Goal: Transaction & Acquisition: Download file/media

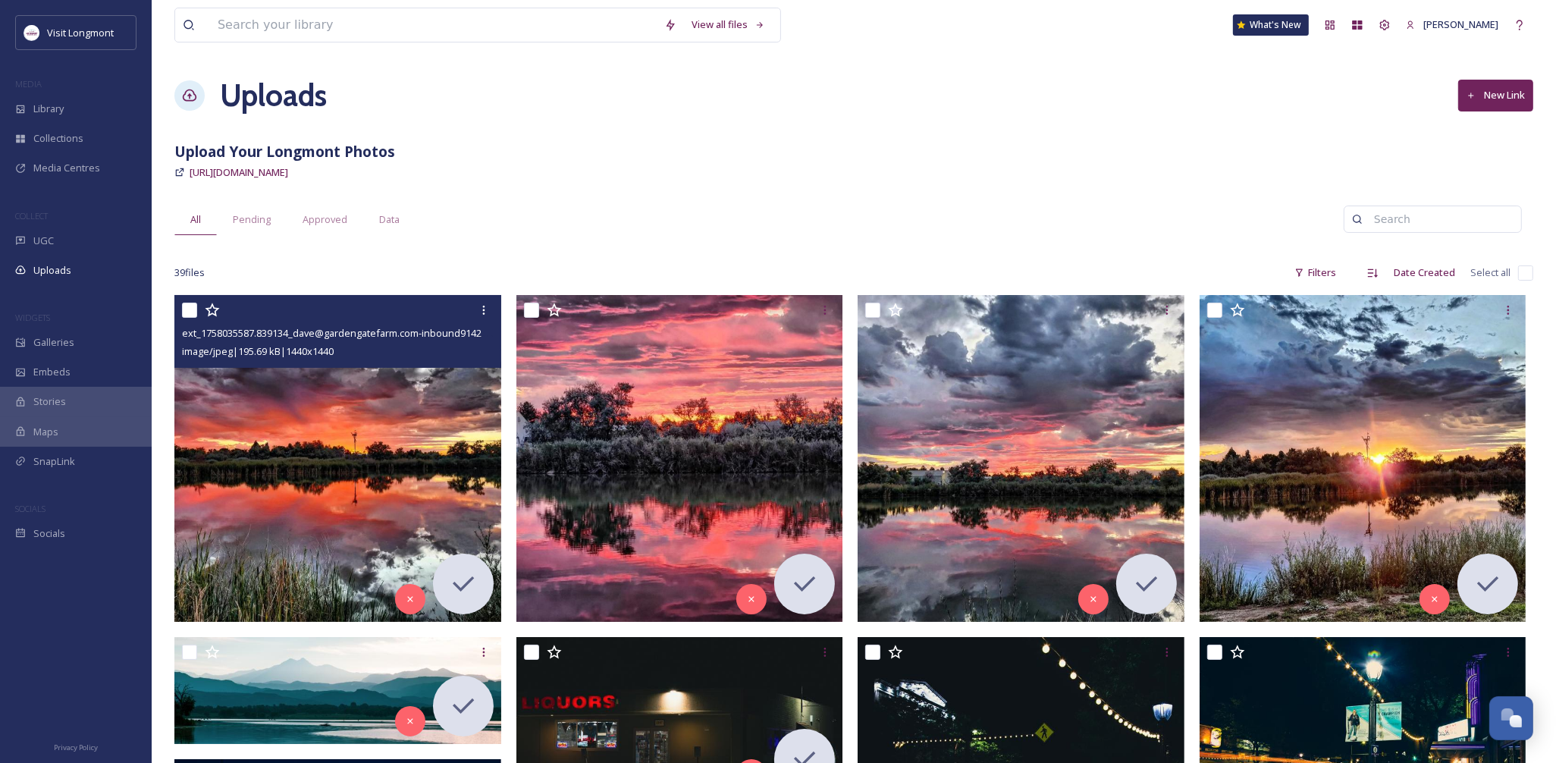
scroll to position [164, 0]
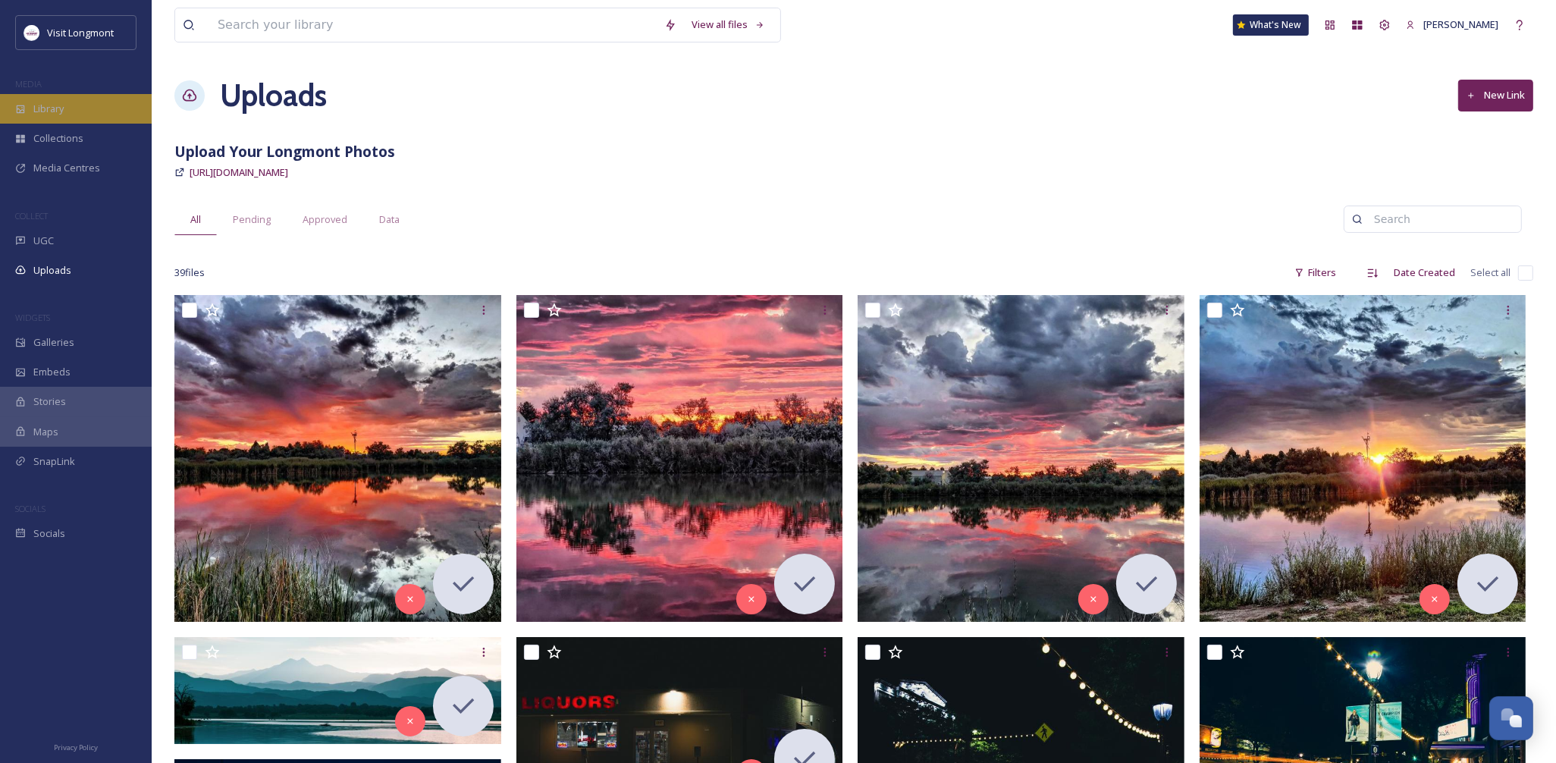
click at [58, 109] on span "Library" at bounding box center [48, 109] width 30 height 14
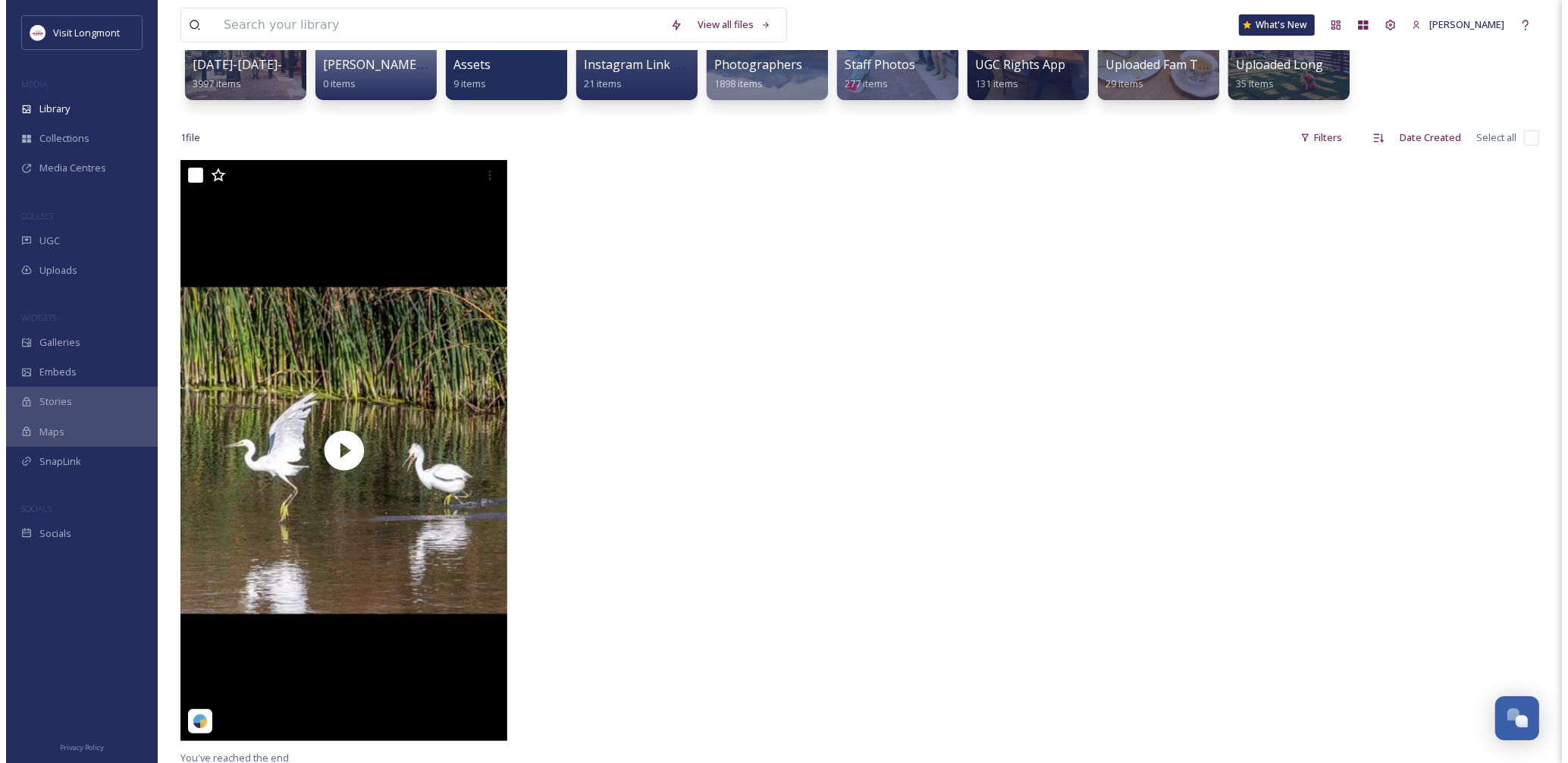
scroll to position [252, 0]
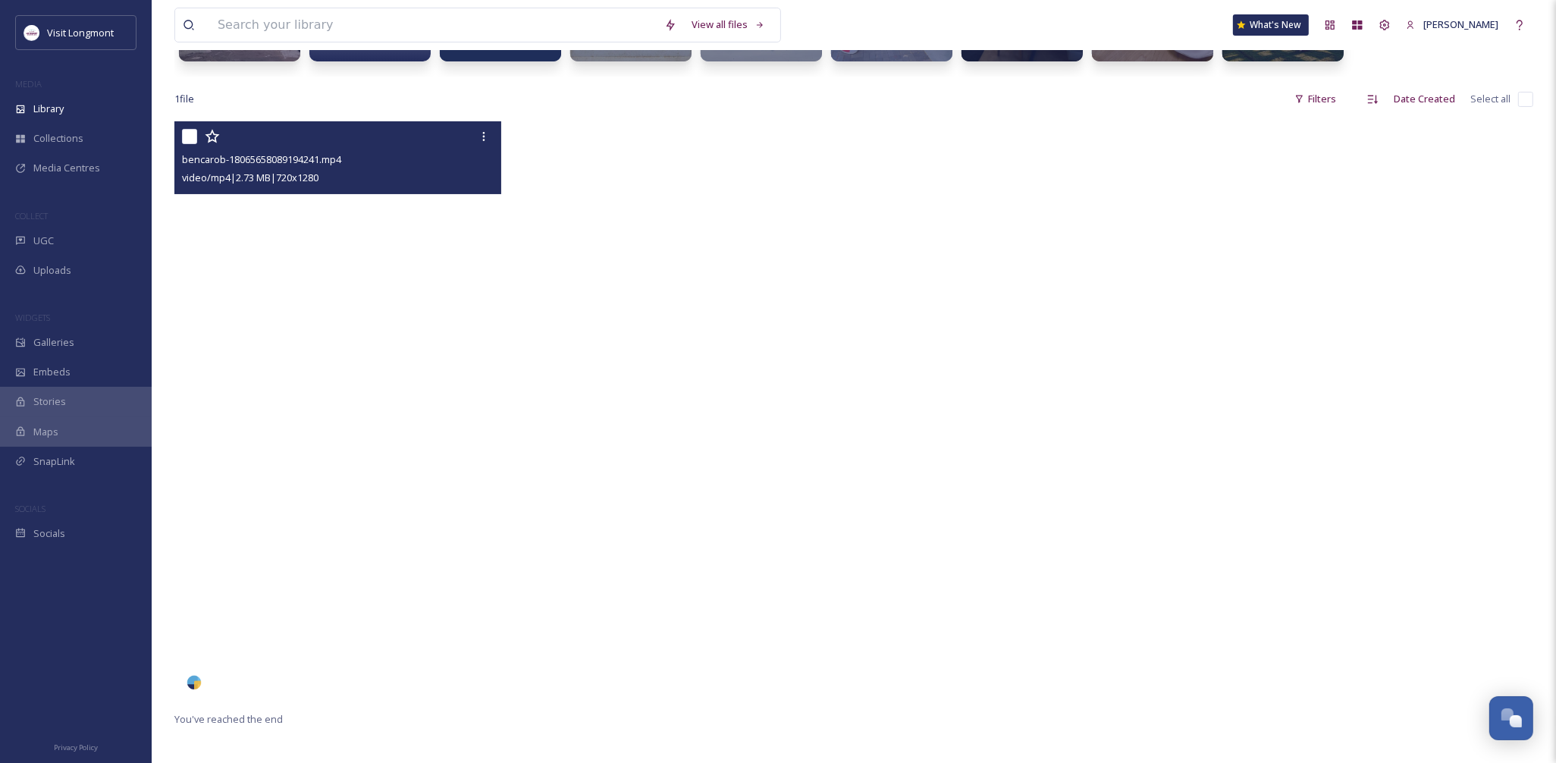
click at [372, 468] on video "bencarob-18065658089194241.mp4" at bounding box center [337, 411] width 327 height 581
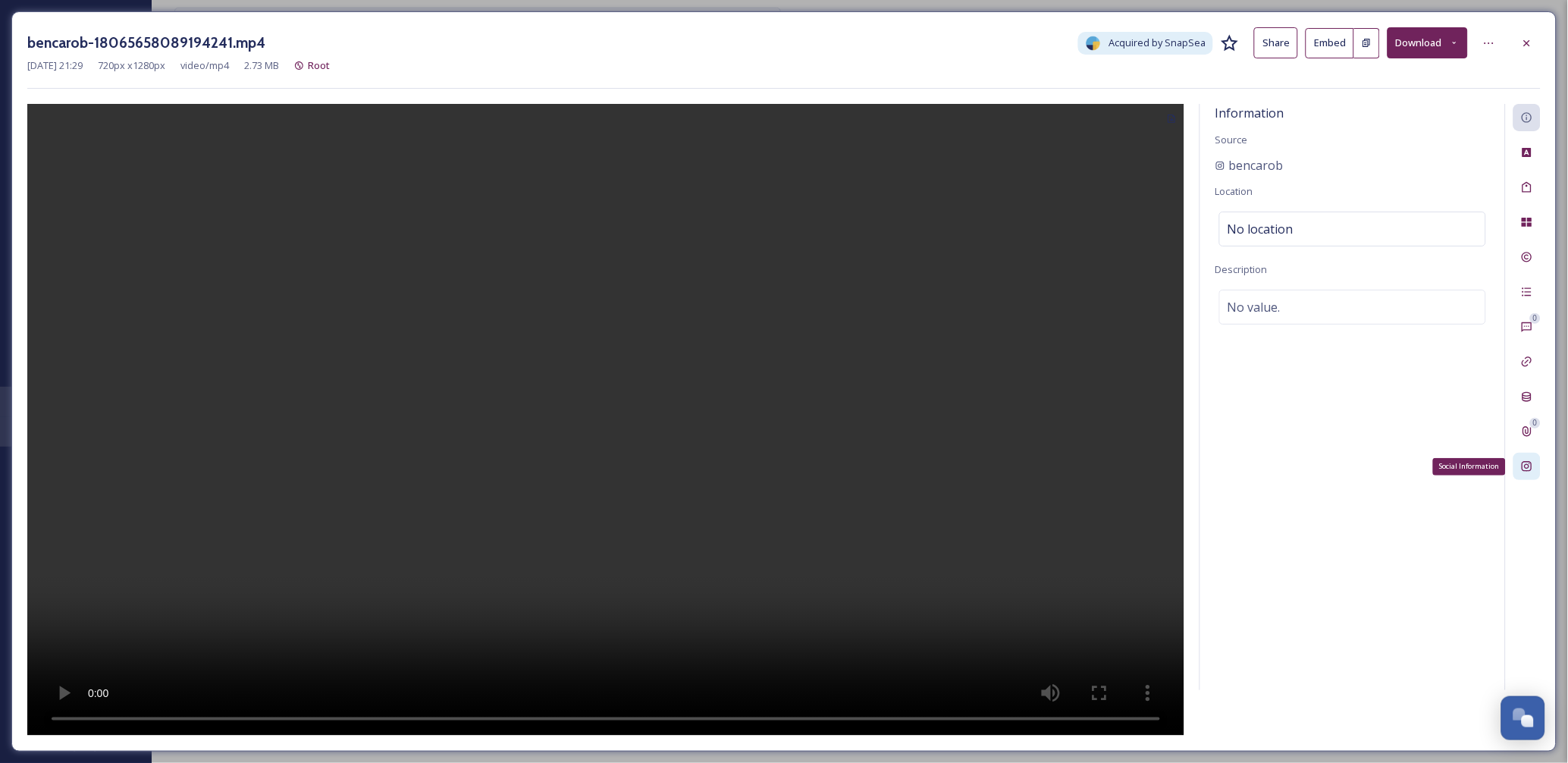
click at [1519, 460] on div "Social Information" at bounding box center [1526, 466] width 27 height 27
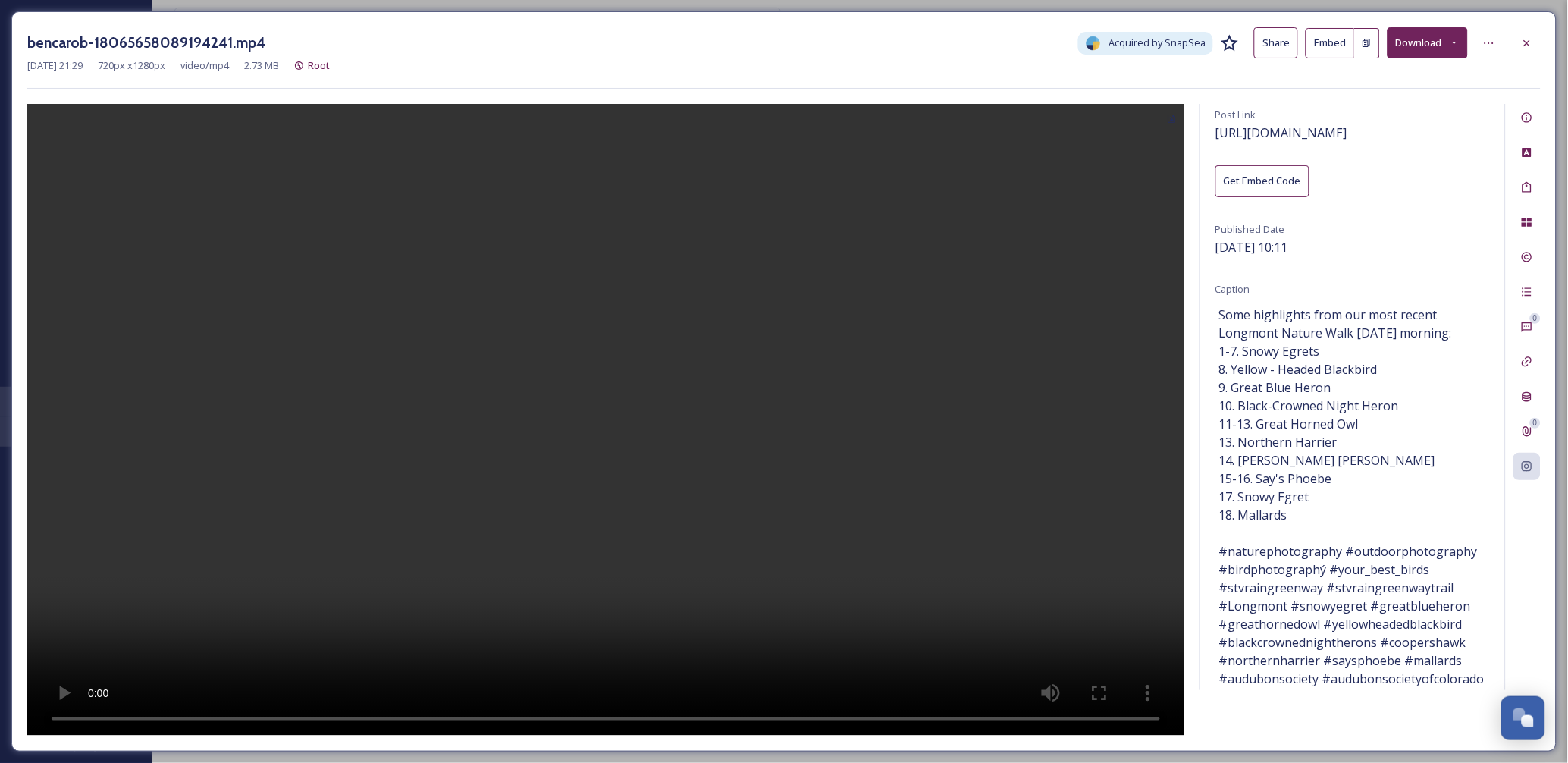
scroll to position [105, 0]
click at [1527, 115] on icon at bounding box center [1527, 117] width 12 height 12
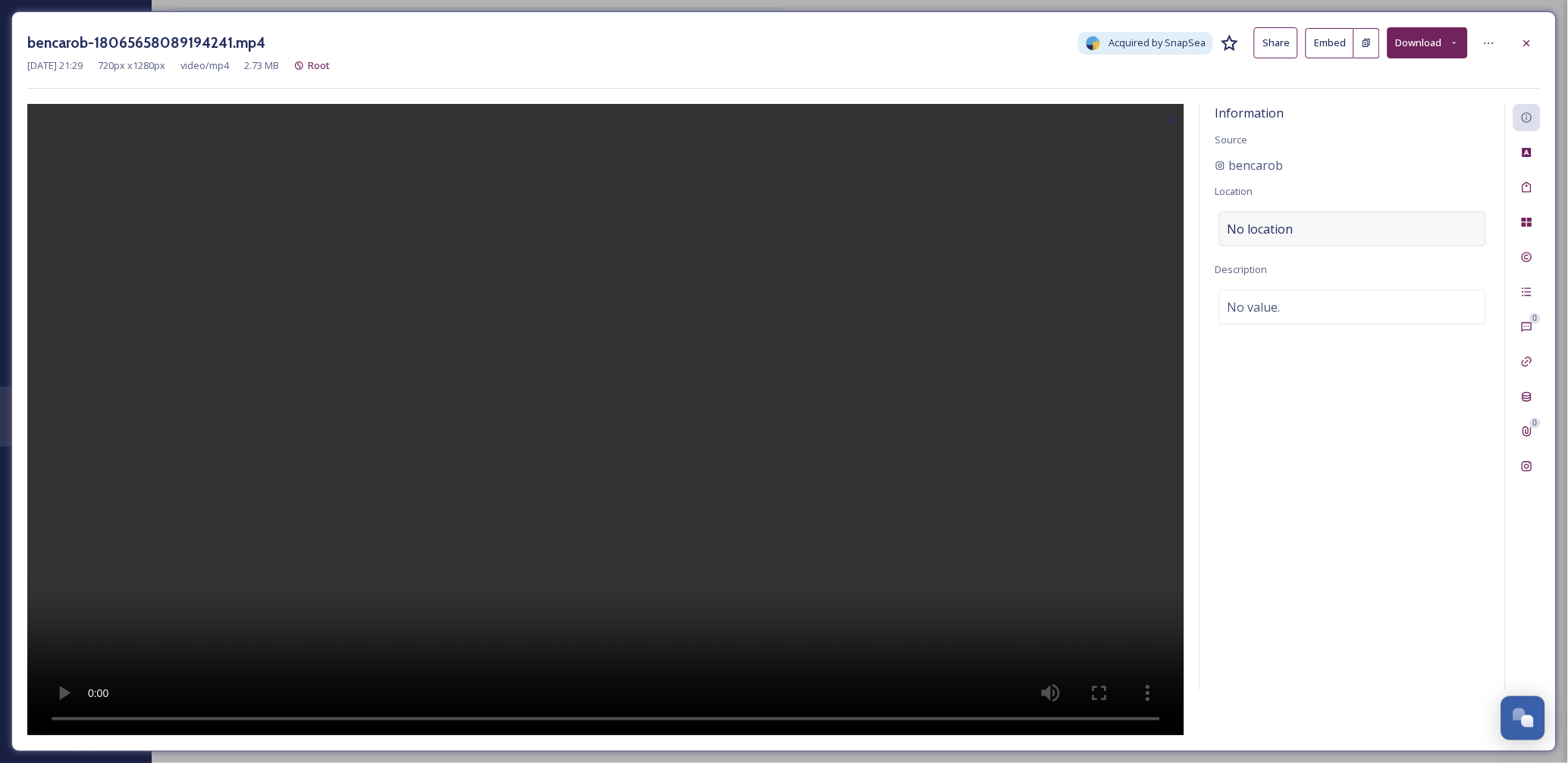
click at [1287, 236] on span "No location" at bounding box center [1261, 229] width 66 height 18
click at [1269, 229] on input at bounding box center [1352, 228] width 265 height 33
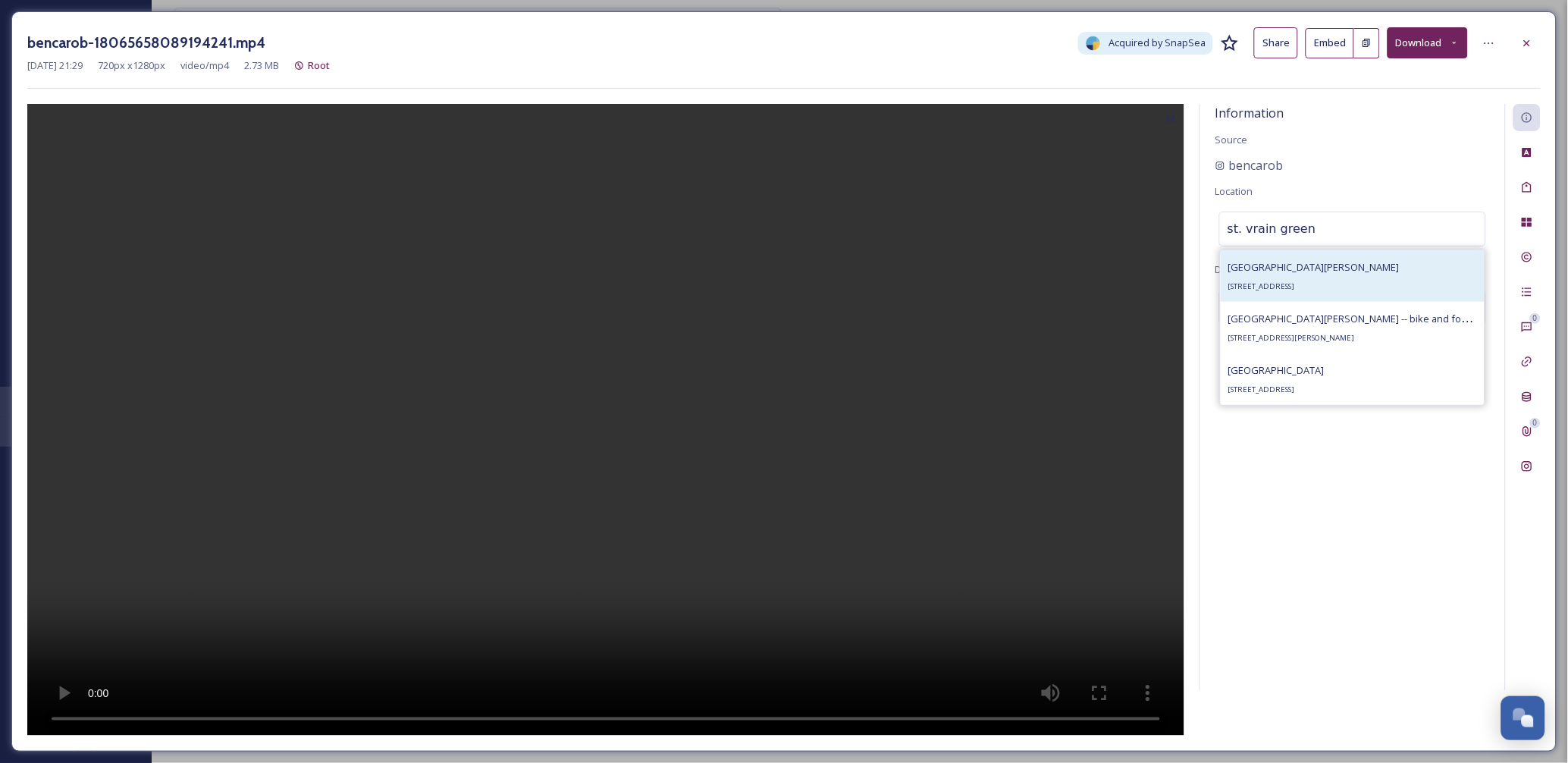
type input "st. vrain green"
click at [1287, 284] on span "[STREET_ADDRESS]" at bounding box center [1261, 286] width 67 height 10
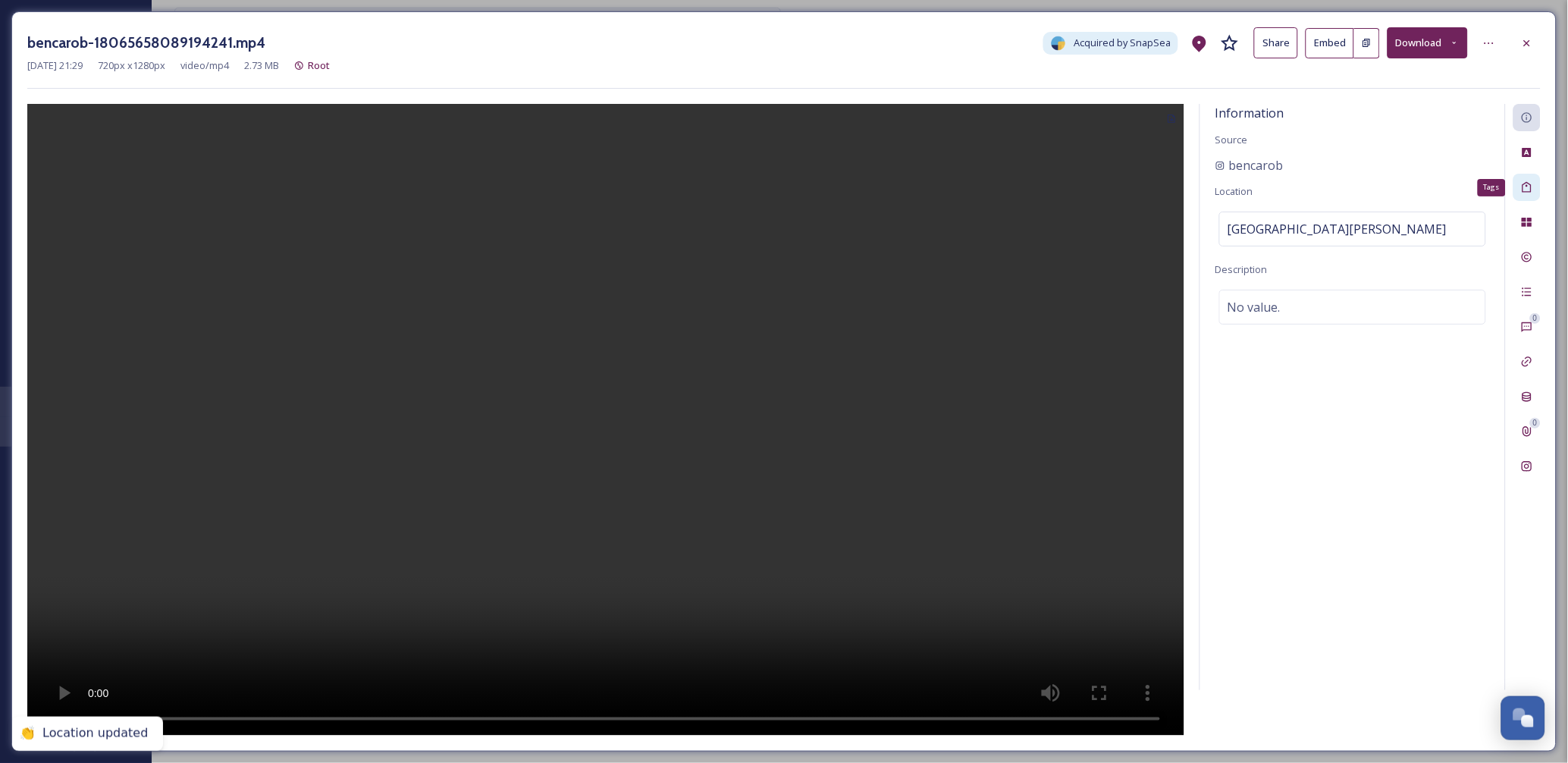
click at [1526, 190] on icon at bounding box center [1527, 187] width 12 height 12
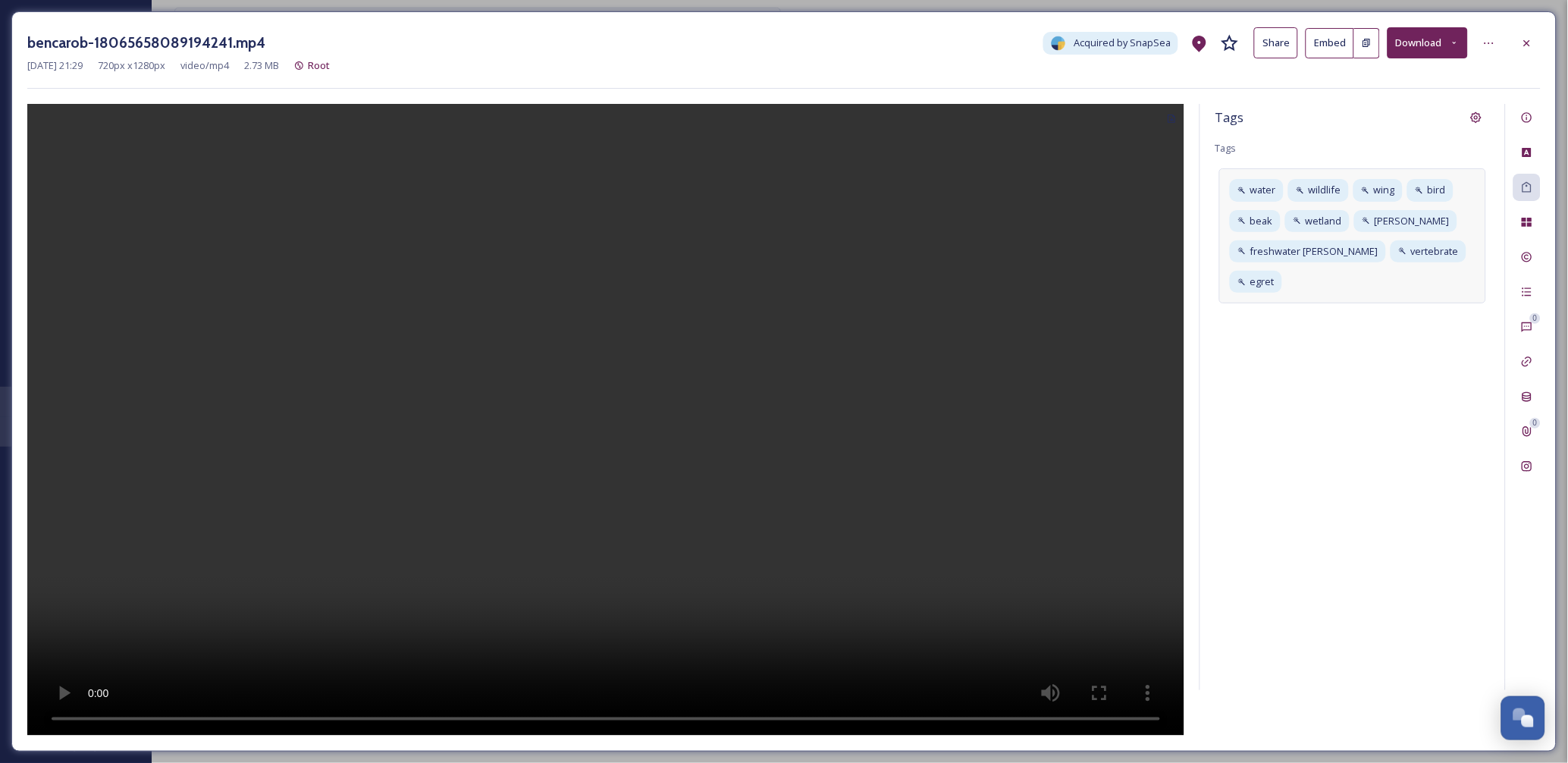
click at [1474, 230] on div "water wildlife wing bird beak wetland [PERSON_NAME] freshwater [PERSON_NAME] ve…" at bounding box center [1352, 235] width 267 height 135
click at [1312, 284] on input at bounding box center [1363, 282] width 152 height 18
type input "w"
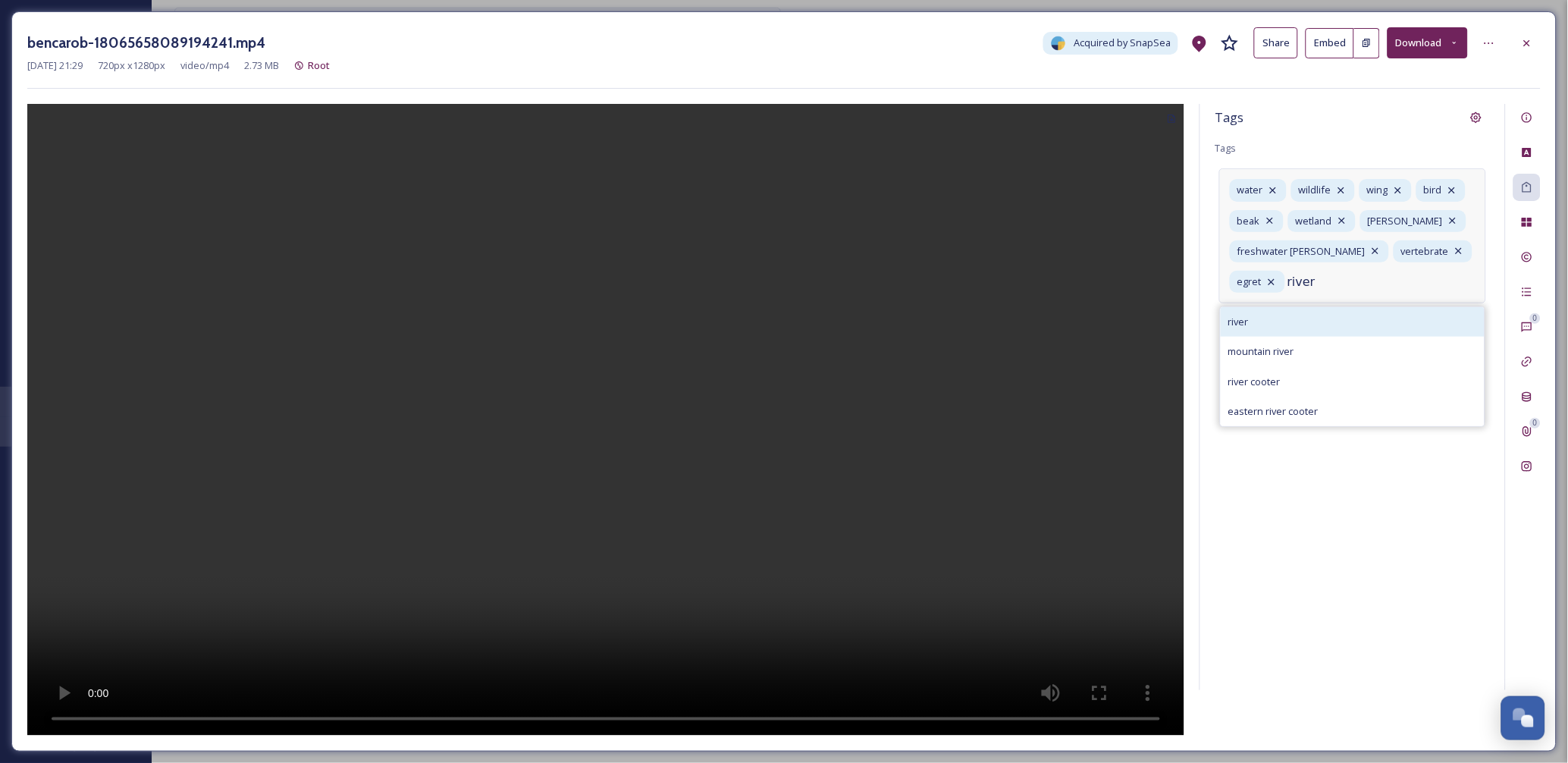
type input "river"
click at [1278, 321] on div "river" at bounding box center [1353, 322] width 264 height 30
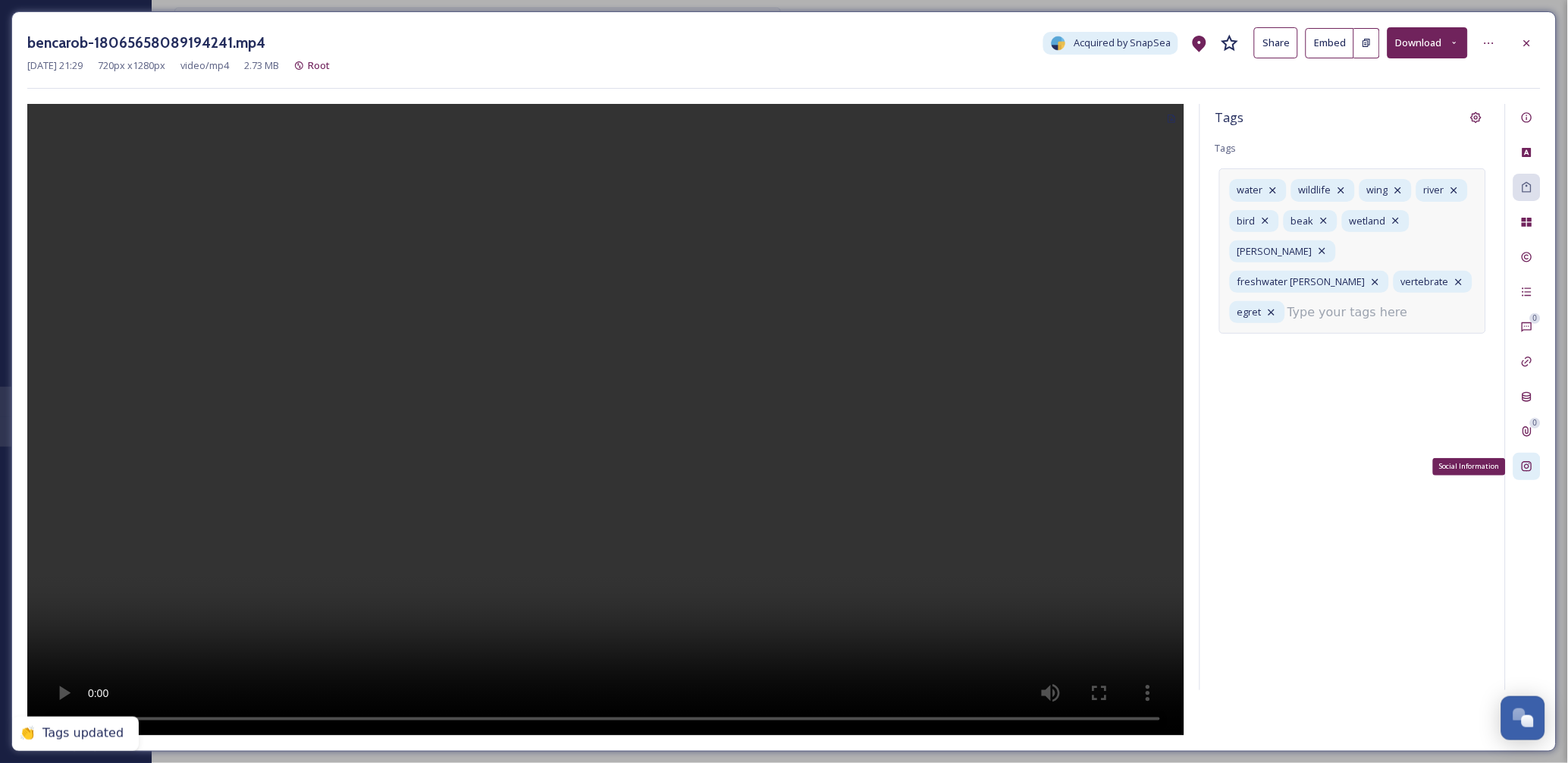
click at [1529, 463] on icon at bounding box center [1527, 466] width 12 height 12
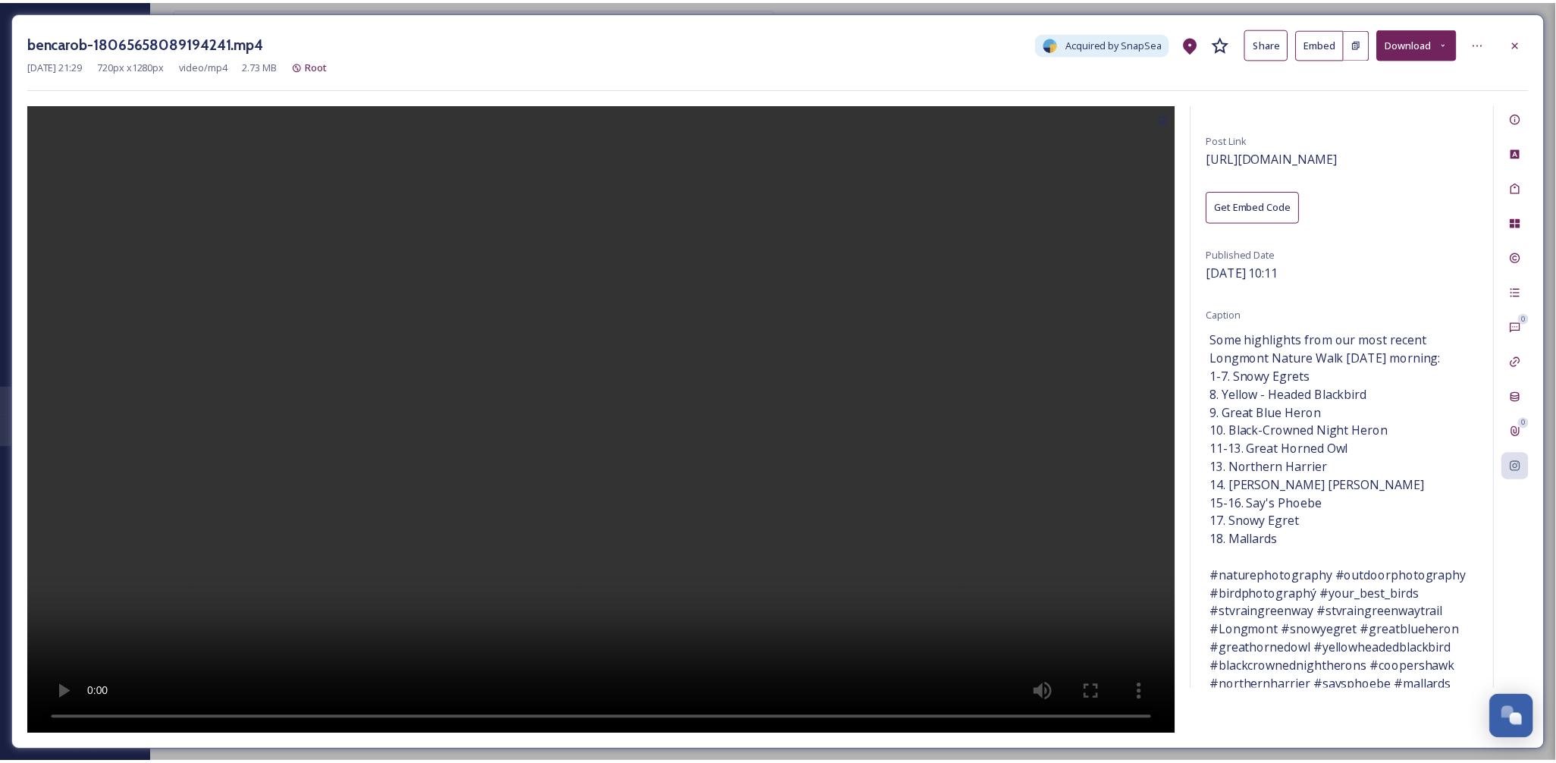
scroll to position [84, 0]
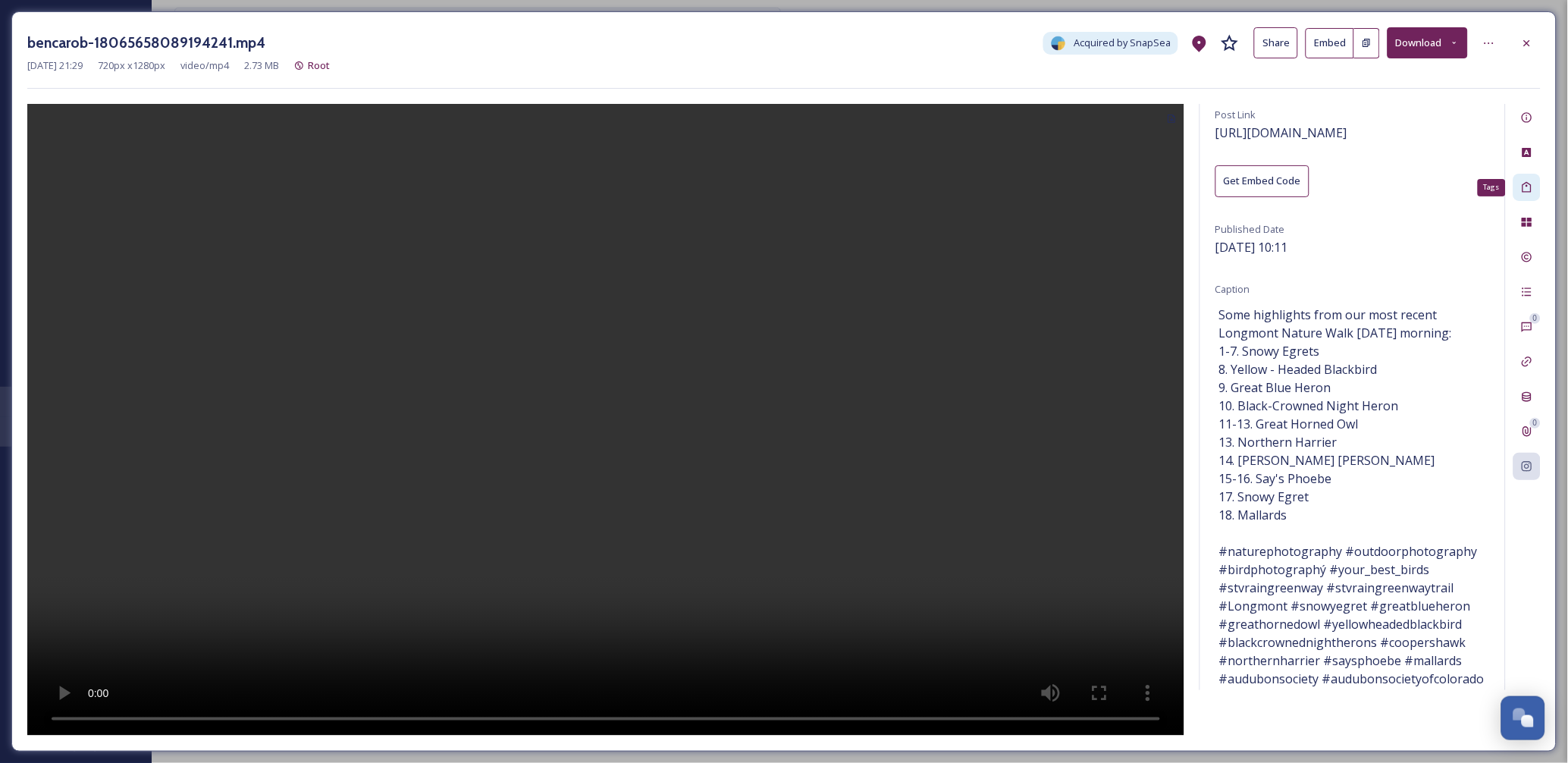
click at [1530, 190] on icon at bounding box center [1527, 187] width 12 height 12
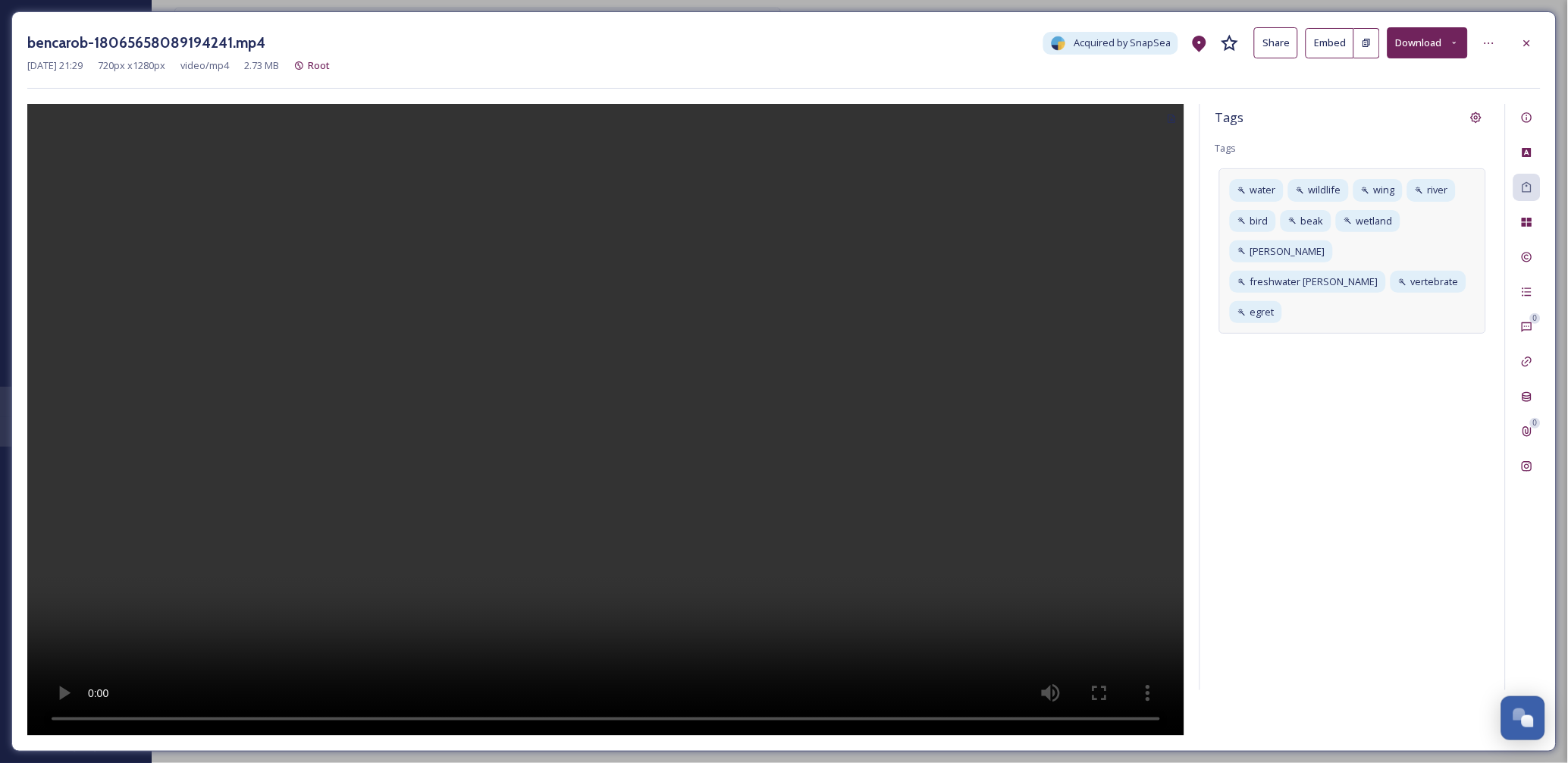
click at [1476, 215] on div "water wildlife wing river bird beak wetland [PERSON_NAME] freshwater [PERSON_NA…" at bounding box center [1352, 250] width 267 height 165
click at [1366, 303] on input at bounding box center [1363, 312] width 152 height 18
type input "owl"
type input "heron"
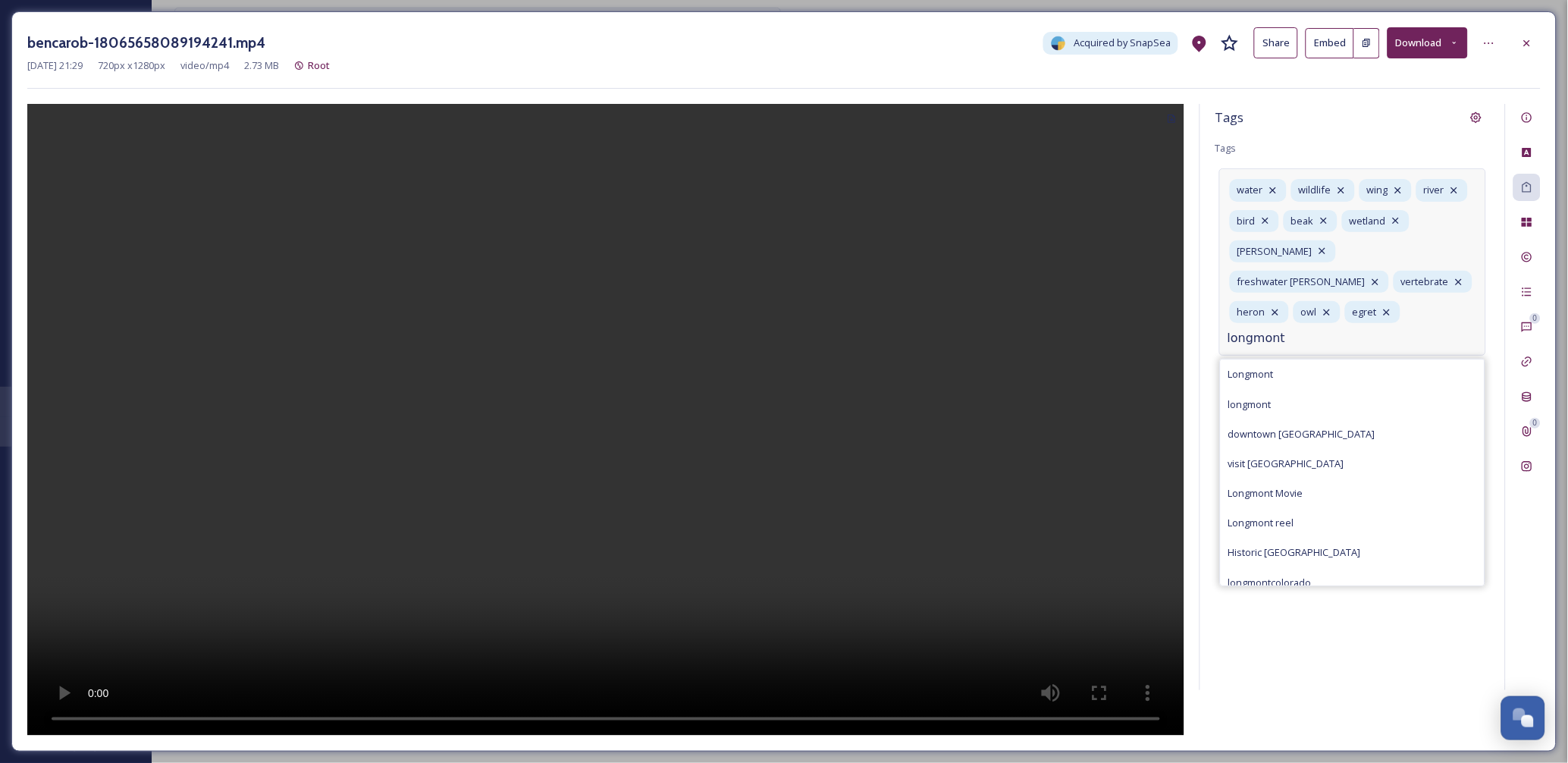
type input "longmont"
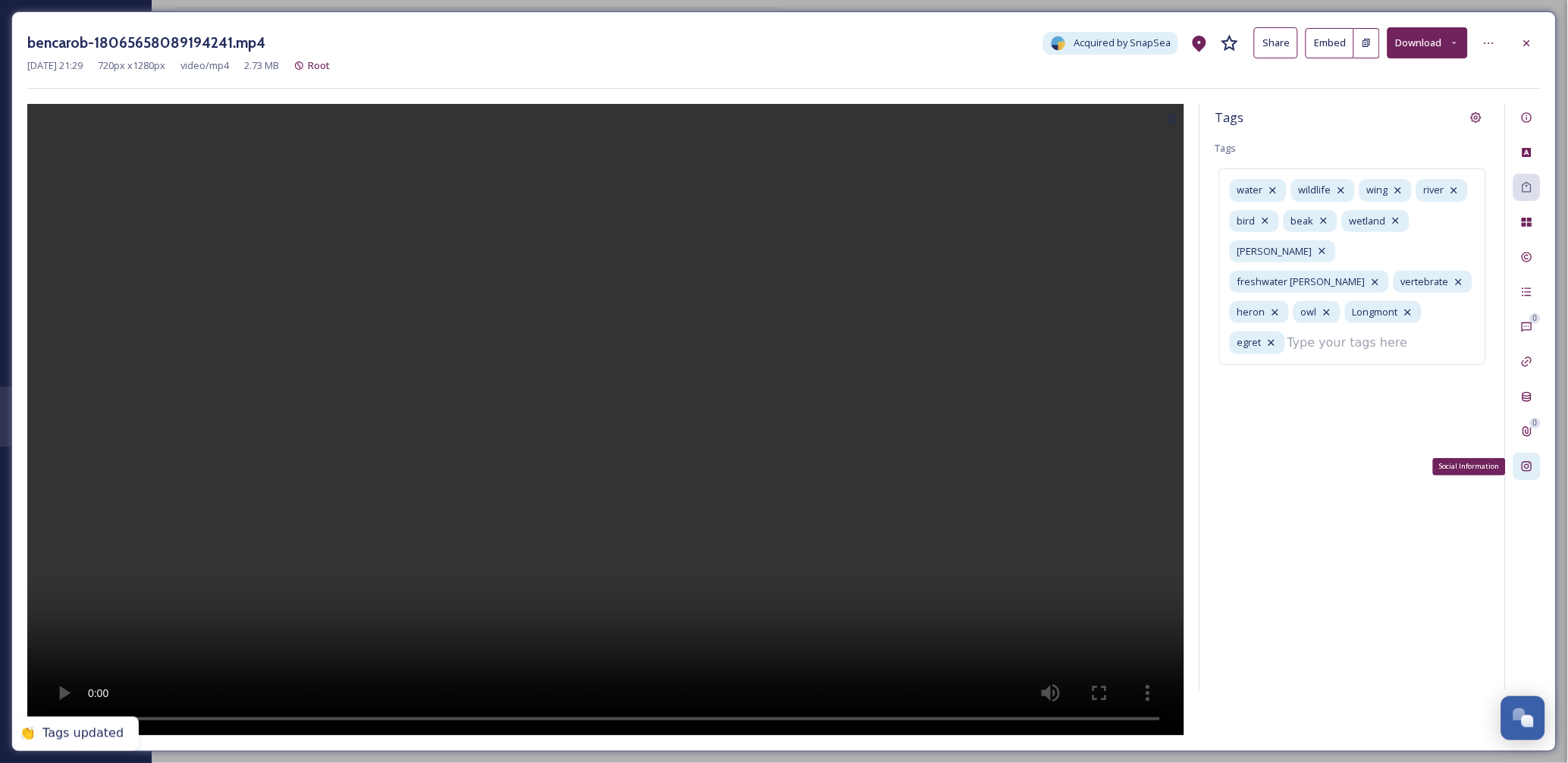
click at [1532, 474] on div "Social Information" at bounding box center [1526, 466] width 27 height 27
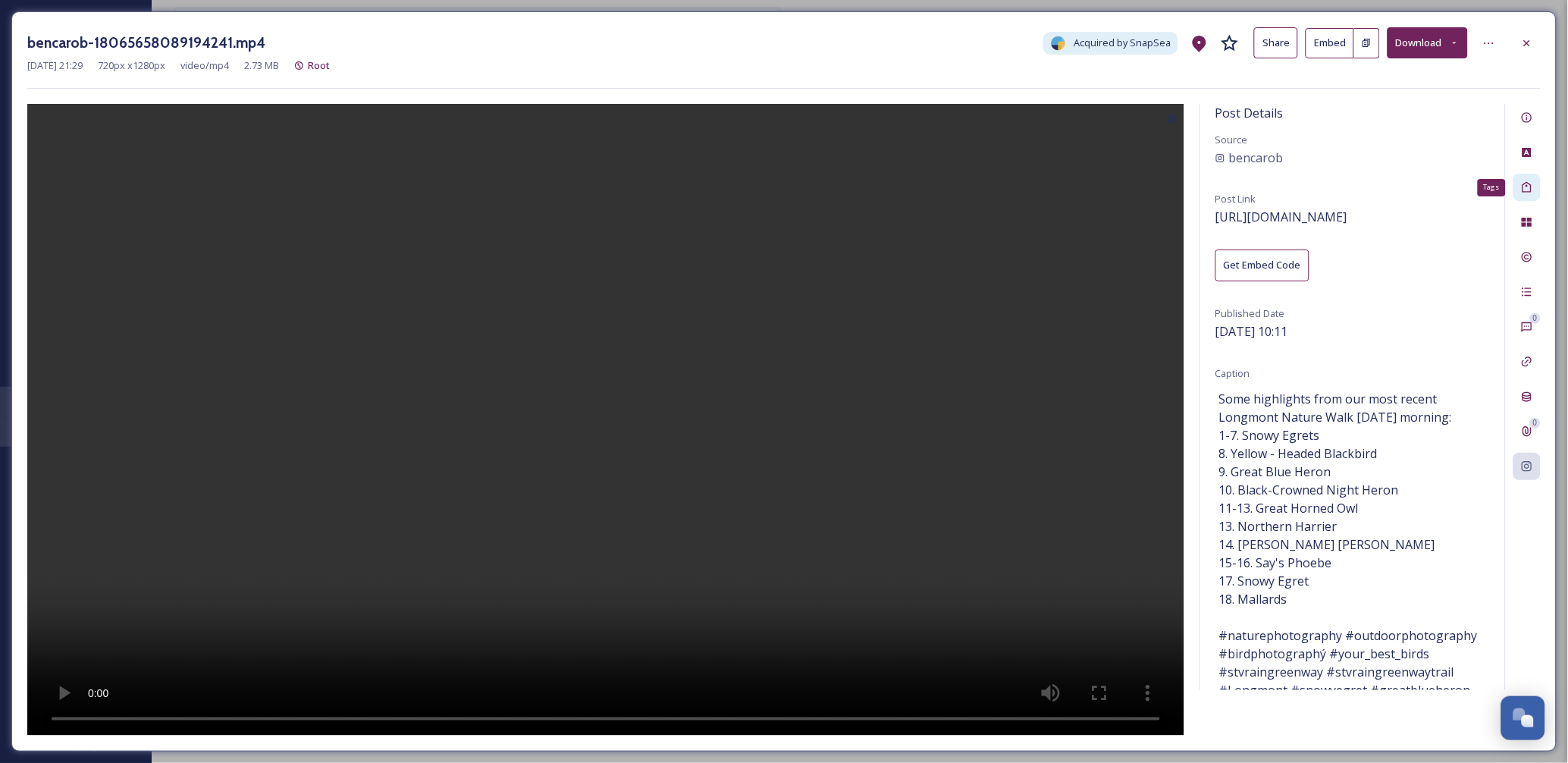
click at [1533, 187] on icon at bounding box center [1527, 187] width 12 height 12
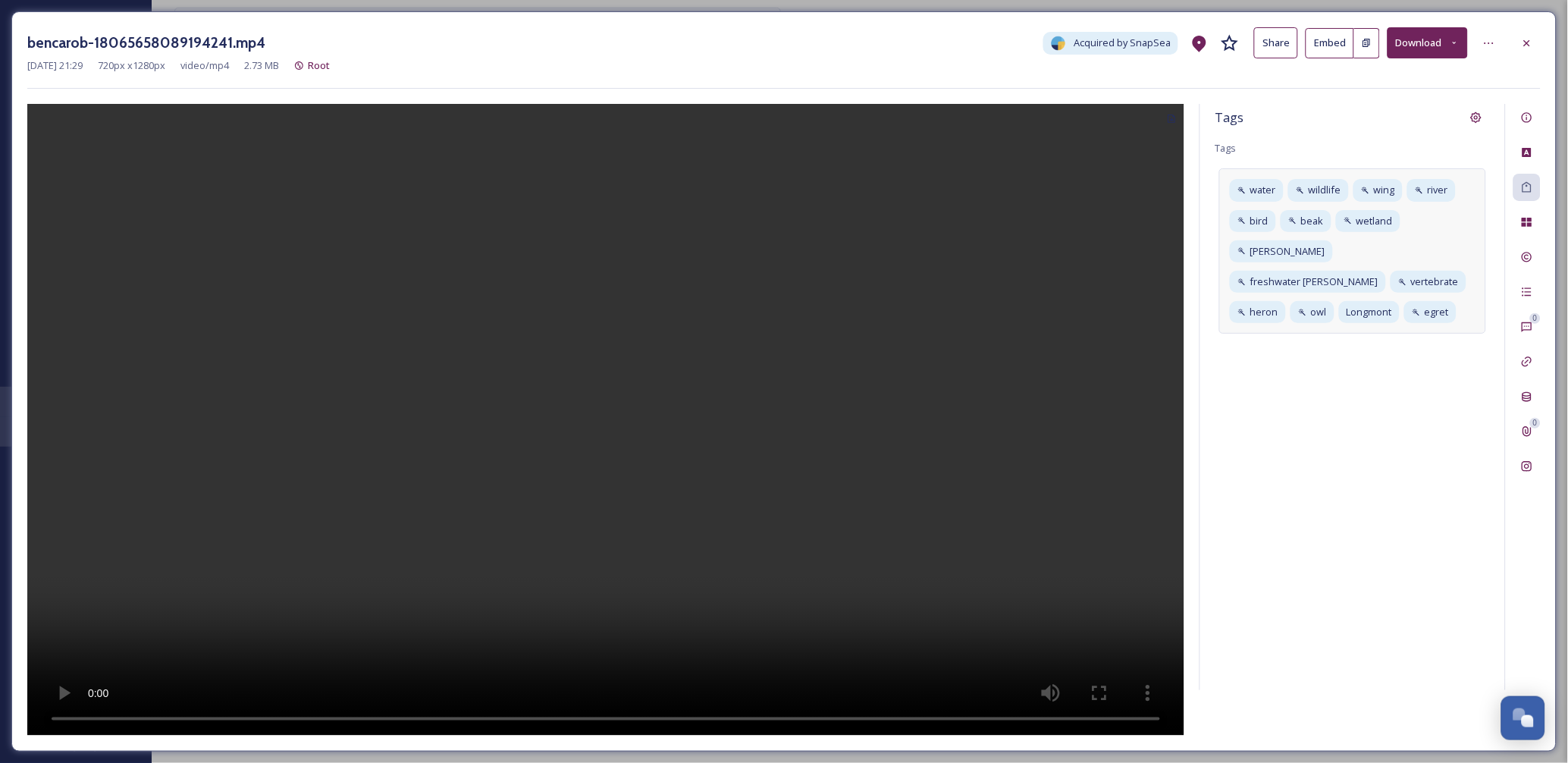
click at [1475, 250] on div "water wildlife wing river bird beak wetland [PERSON_NAME] freshwater [PERSON_NA…" at bounding box center [1352, 250] width 267 height 165
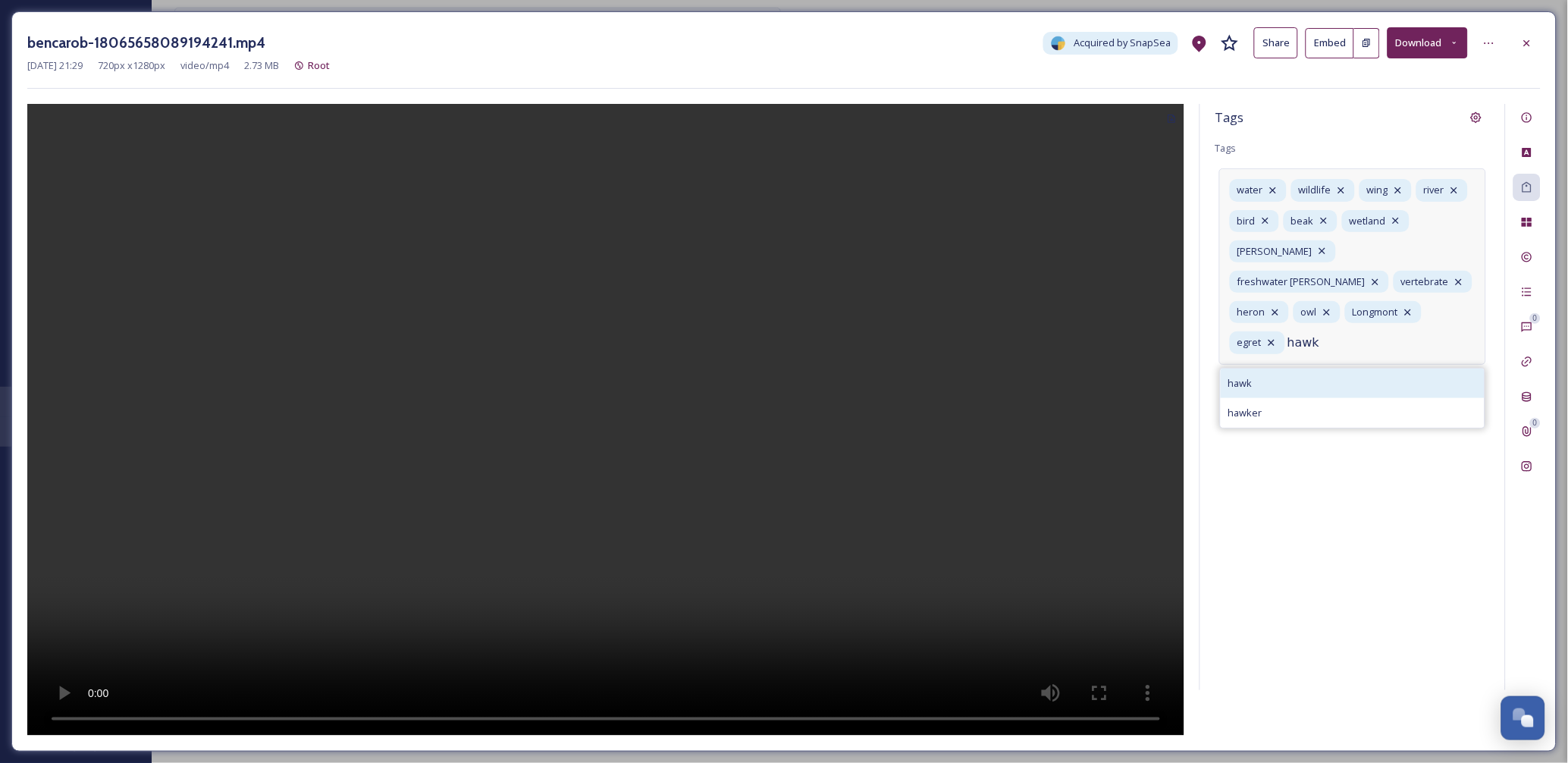
type input "hawk"
click at [1310, 368] on div "hawk" at bounding box center [1353, 383] width 264 height 30
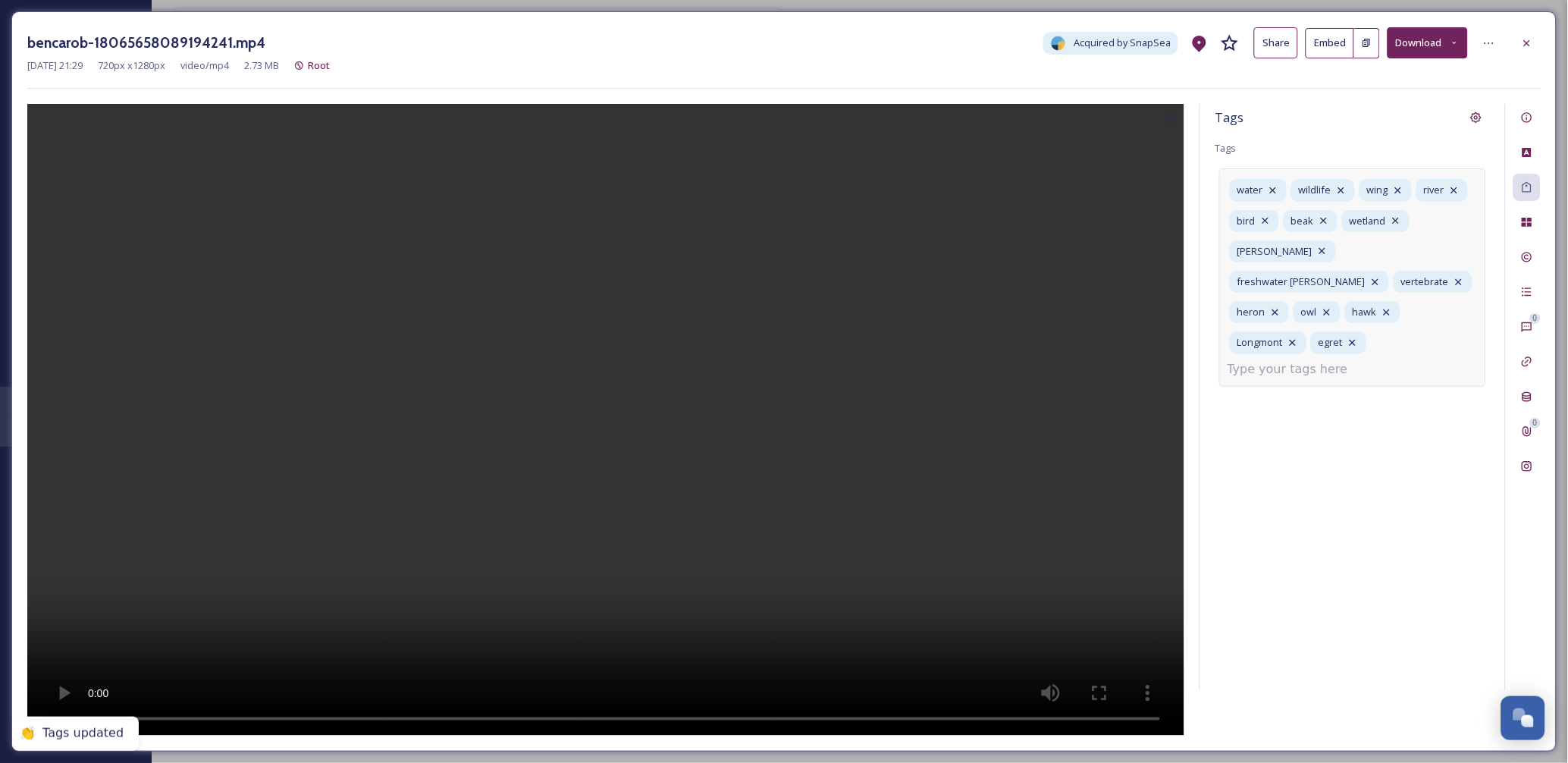
click at [1378, 347] on div "water wildlife wing river bird beak wetland [PERSON_NAME] freshwater [PERSON_NA…" at bounding box center [1352, 277] width 267 height 218
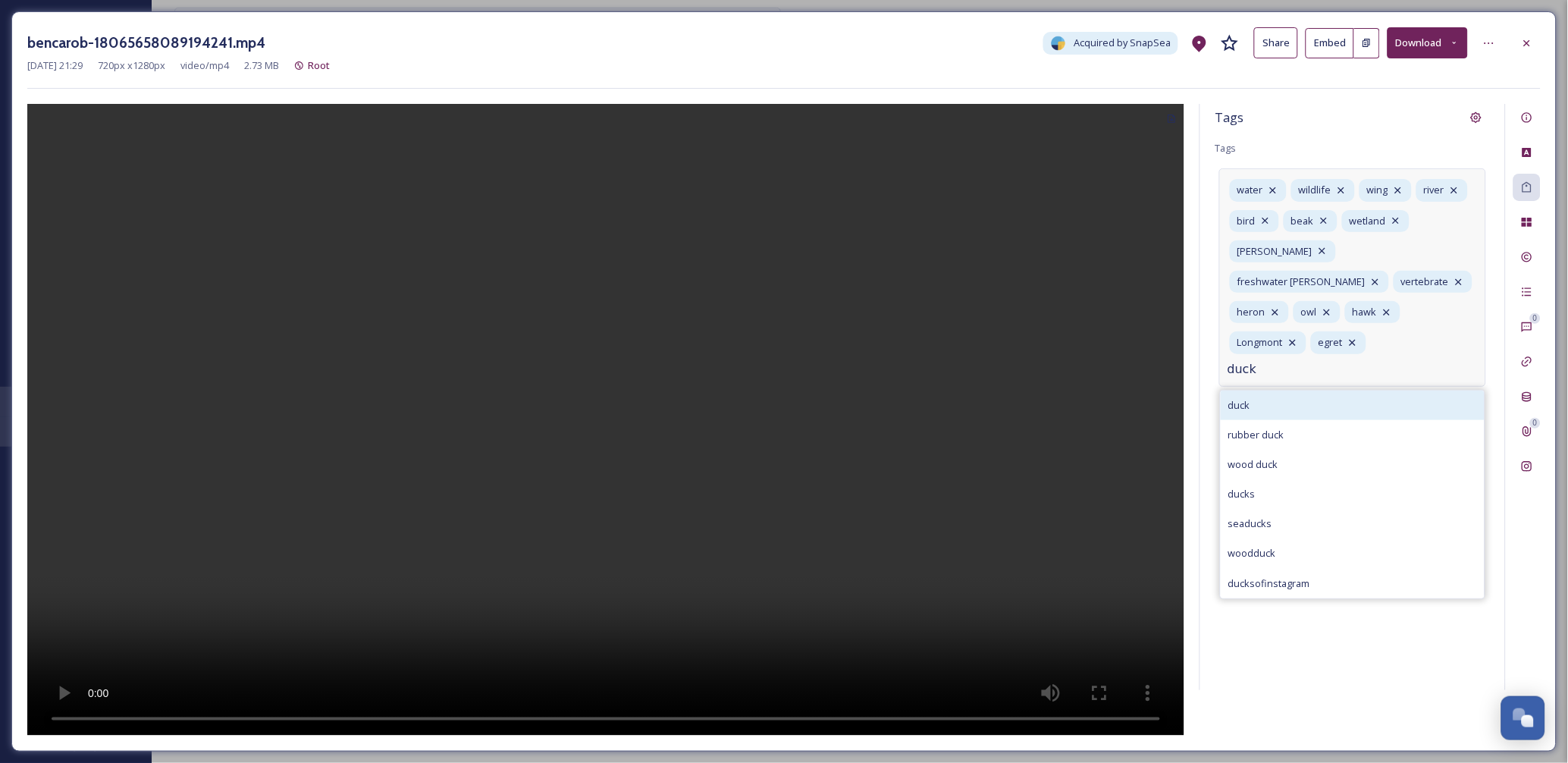
type input "duck"
click at [1272, 390] on div "duck" at bounding box center [1353, 405] width 264 height 30
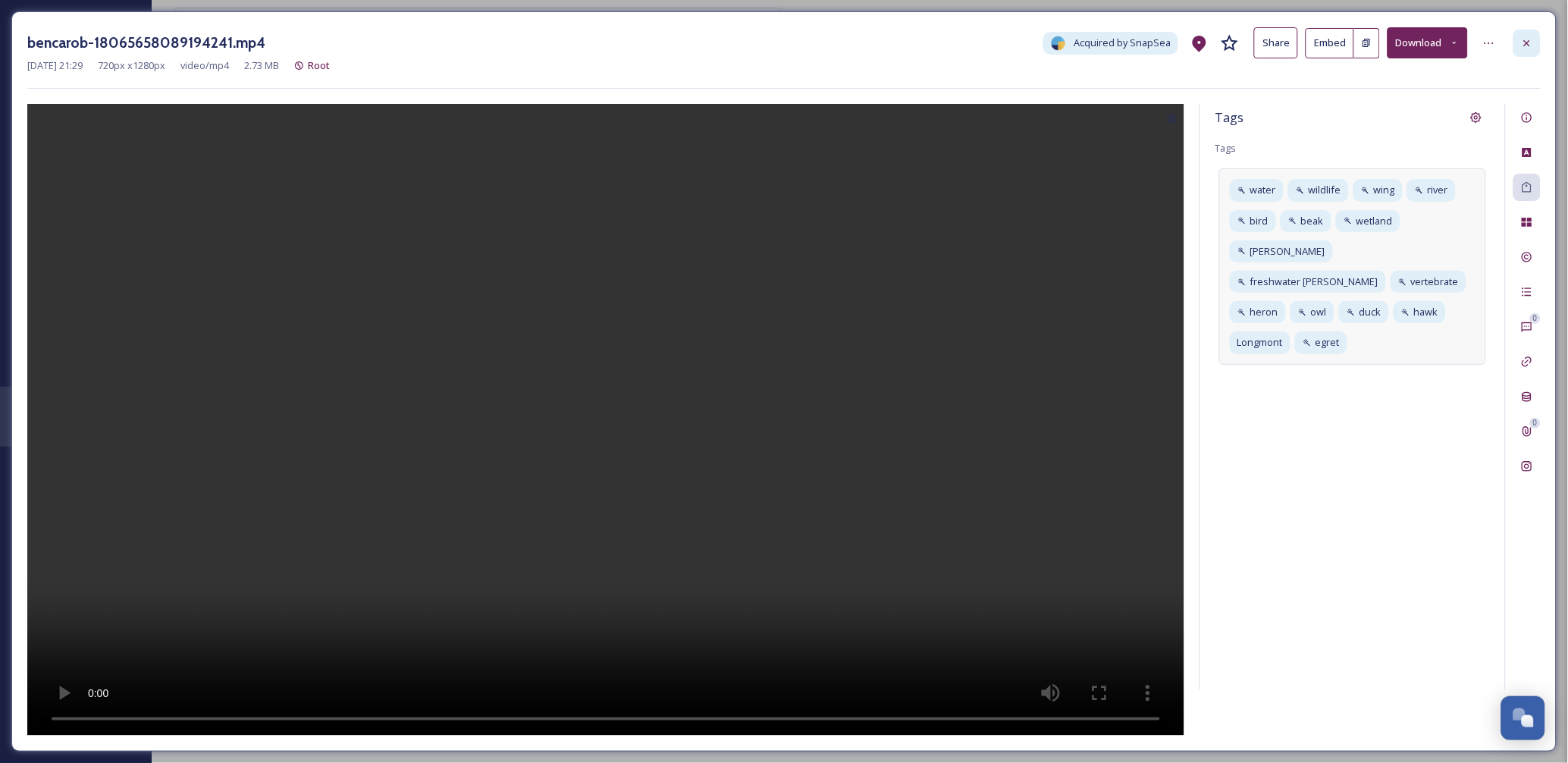
click at [1526, 42] on icon at bounding box center [1527, 42] width 6 height 6
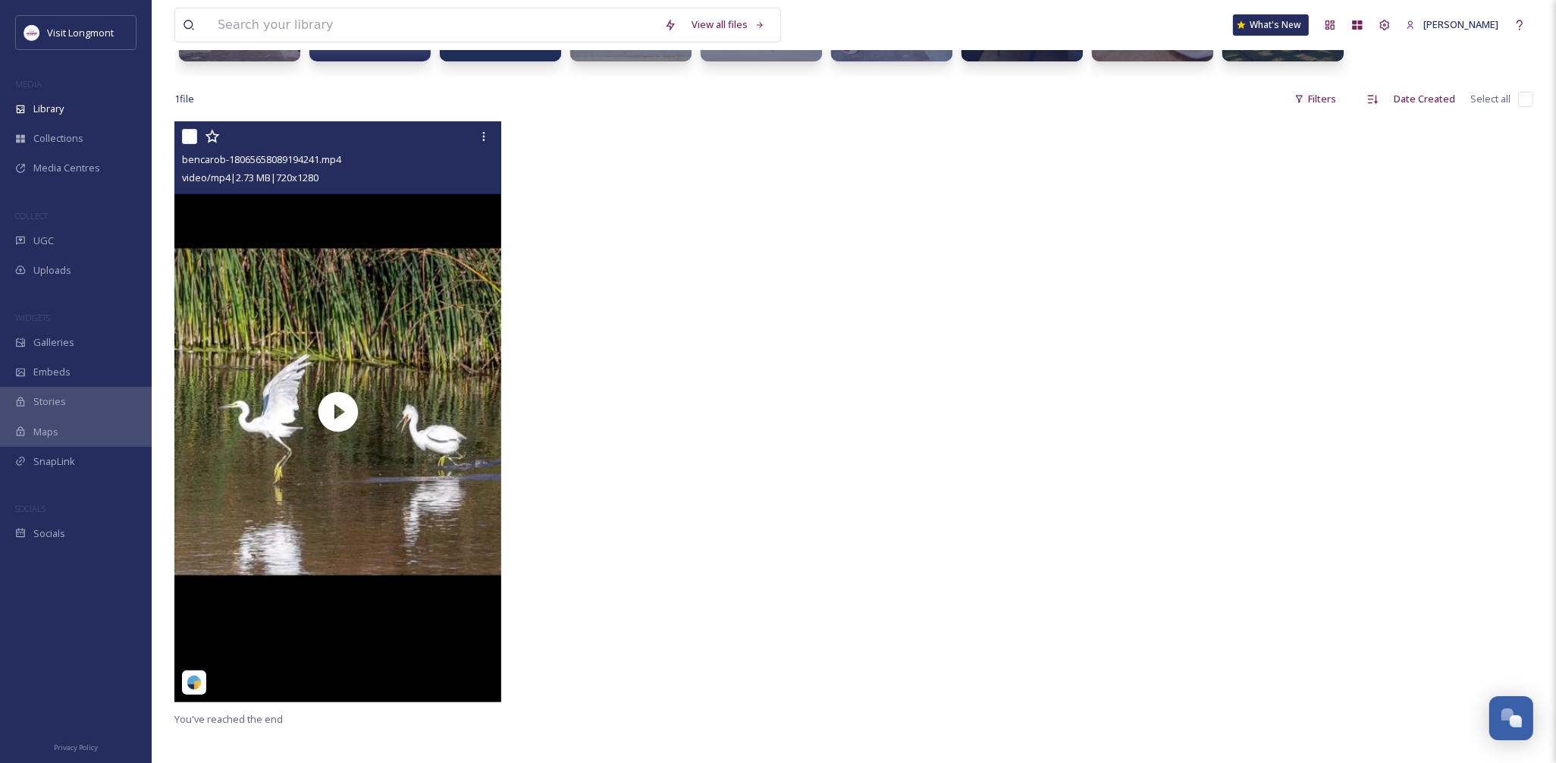
click at [190, 138] on input "checkbox" at bounding box center [189, 136] width 15 height 15
checkbox input "true"
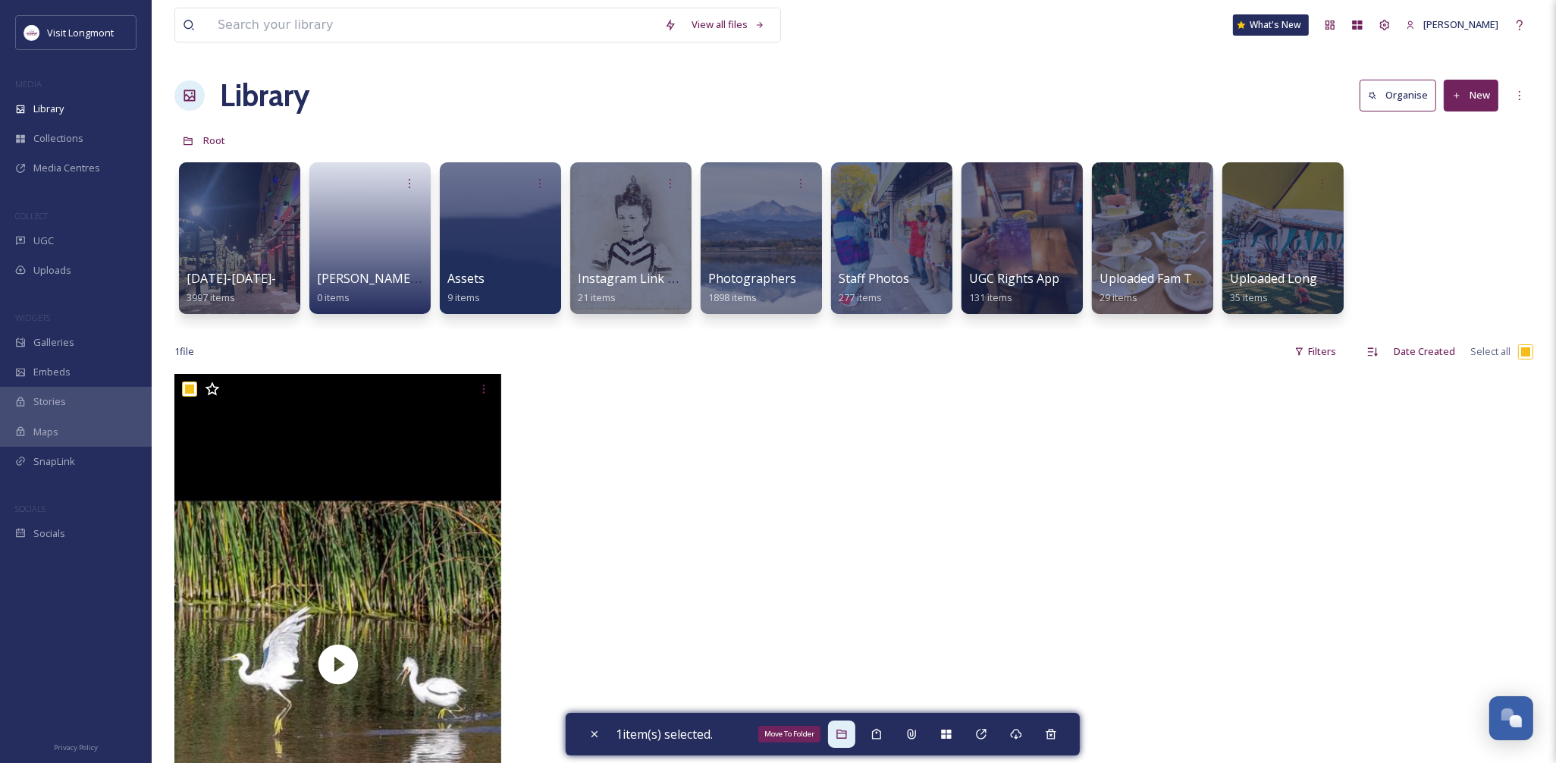
click at [848, 739] on icon at bounding box center [842, 734] width 12 height 12
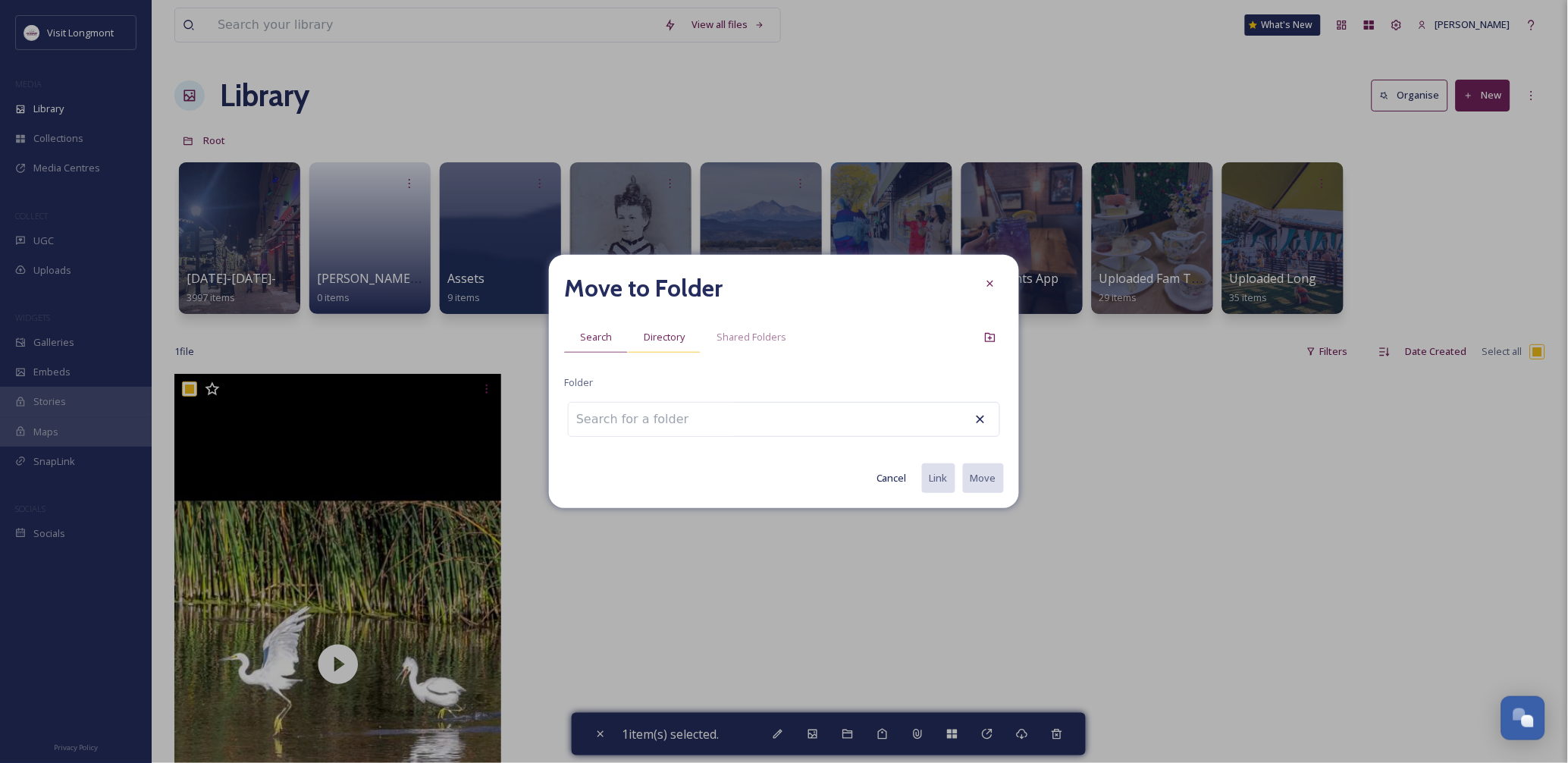
click at [665, 343] on span "Directory" at bounding box center [664, 337] width 41 height 14
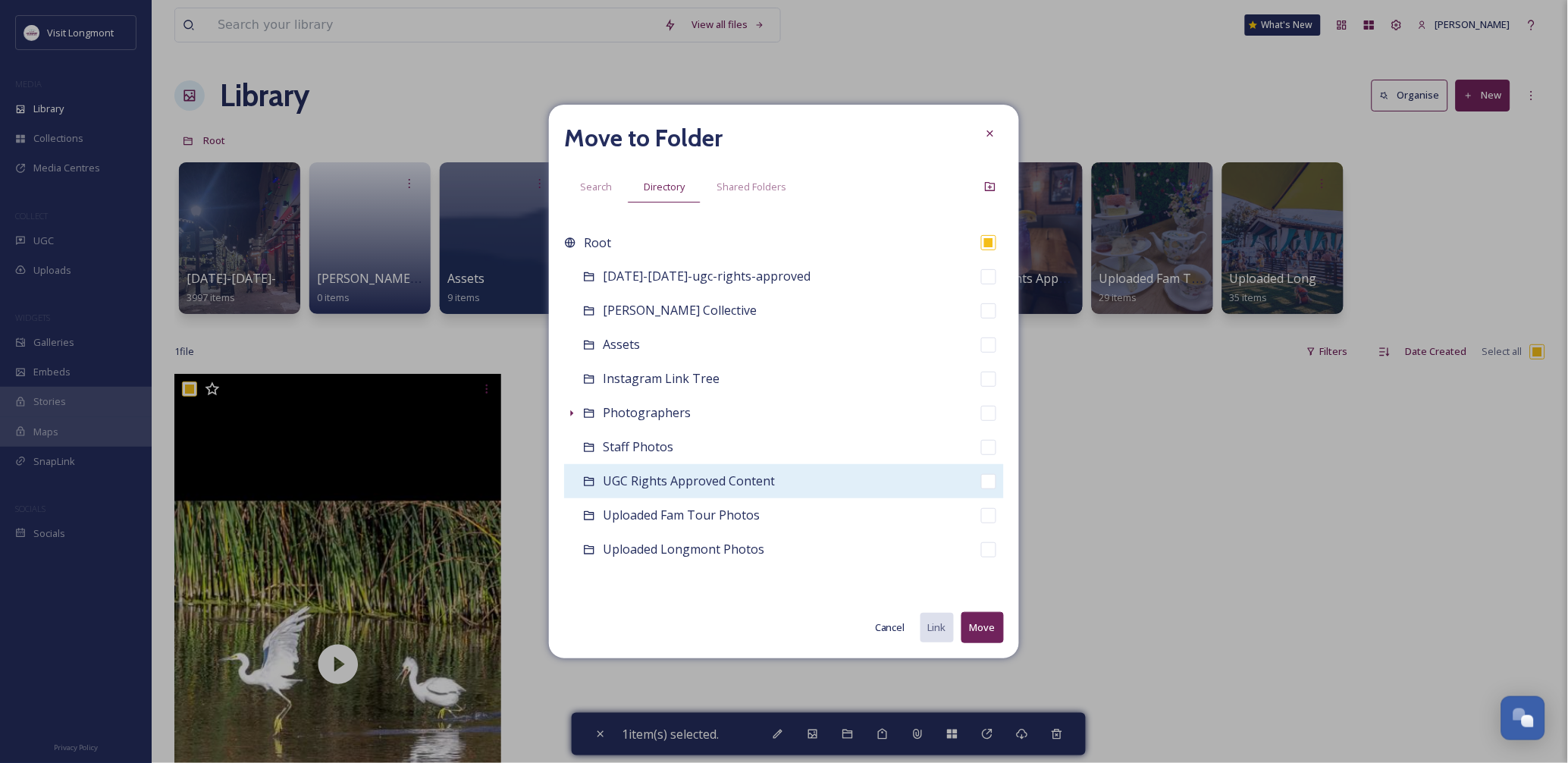
click at [657, 475] on span "UGC Rights Approved Content" at bounding box center [689, 480] width 172 height 17
checkbox input "false"
checkbox input "true"
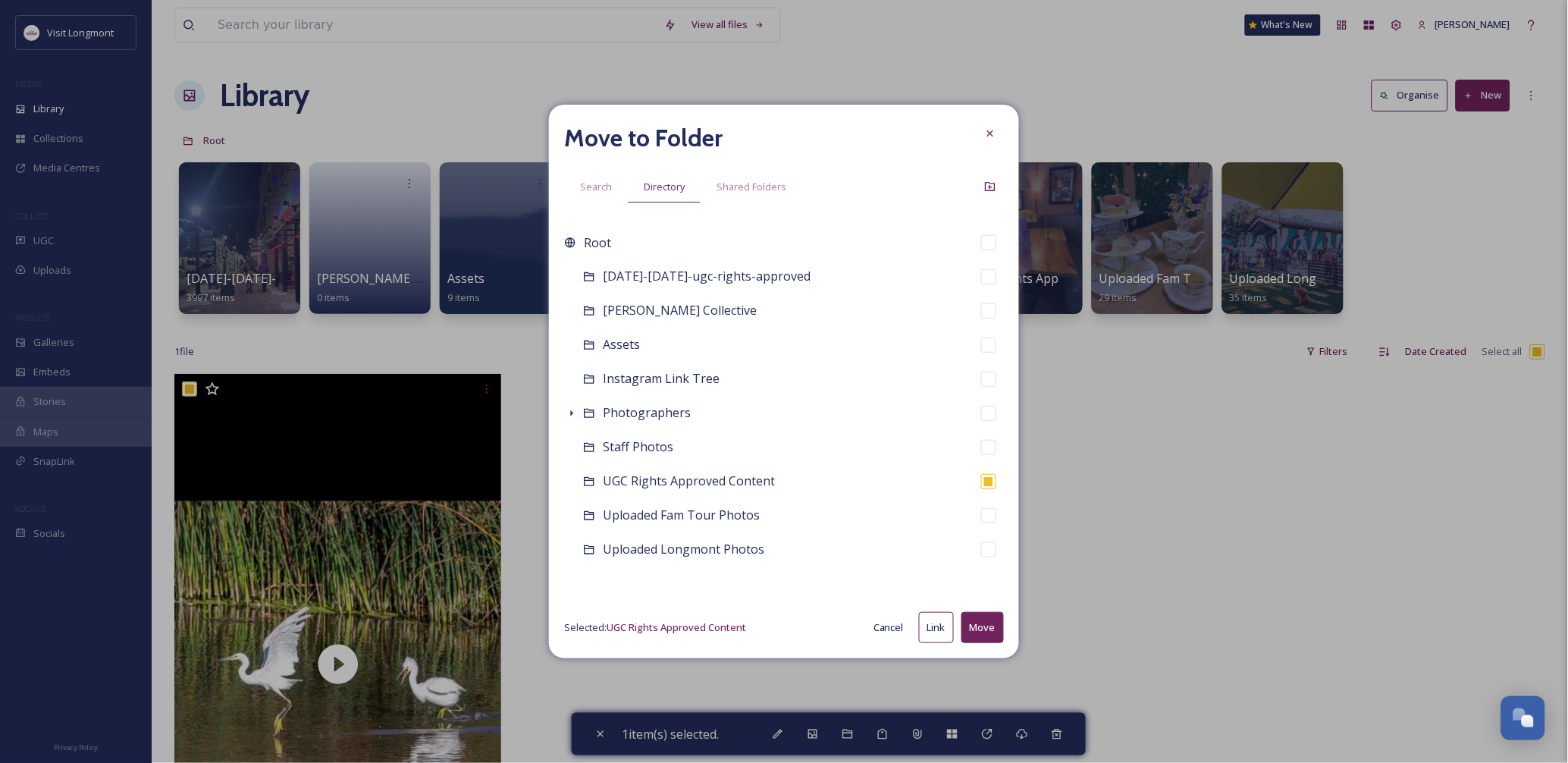
click at [990, 627] on button "Move" at bounding box center [982, 627] width 42 height 31
checkbox input "false"
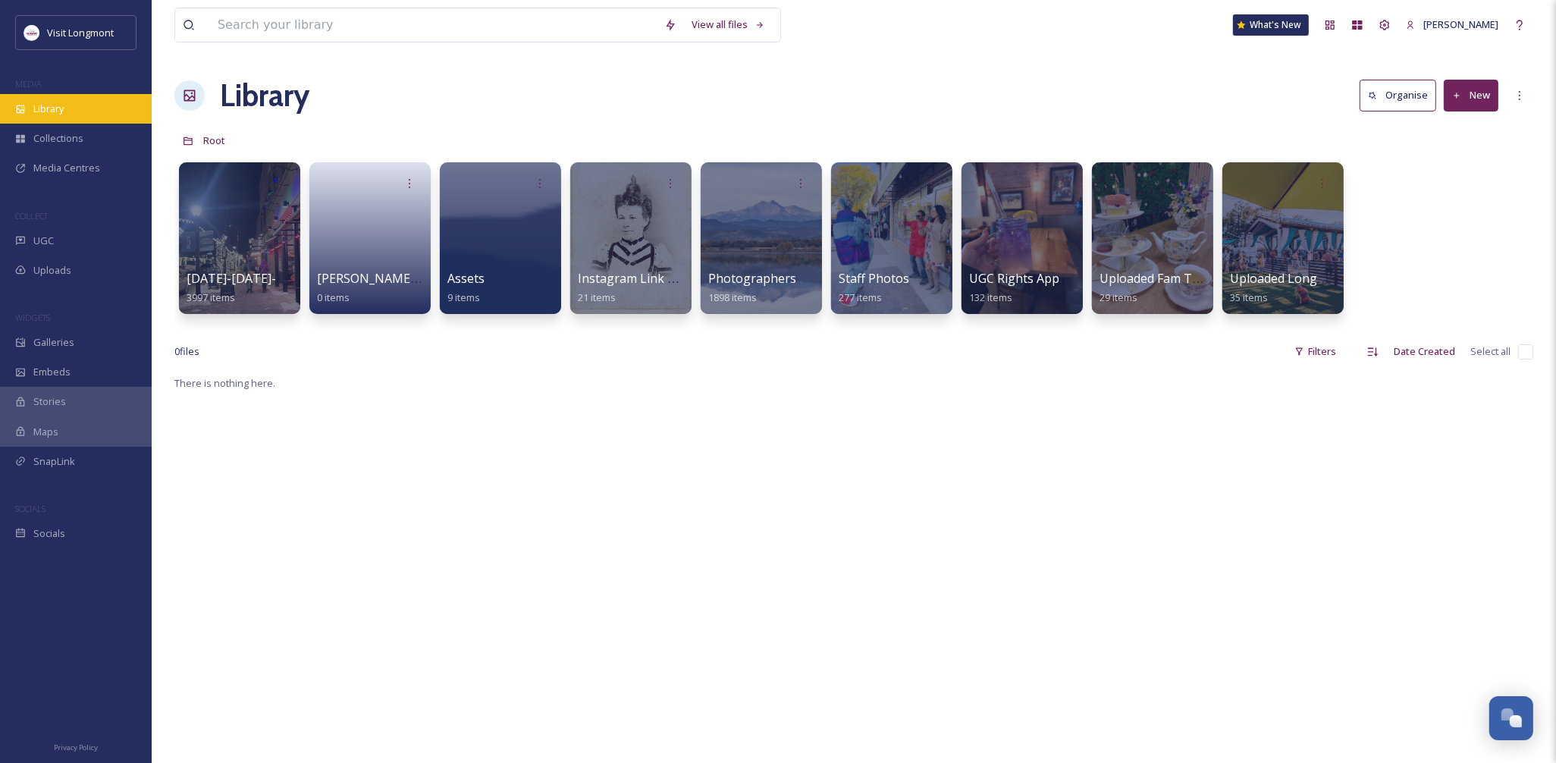
click at [41, 114] on span "Library" at bounding box center [48, 109] width 30 height 14
click at [770, 229] on div at bounding box center [761, 238] width 124 height 155
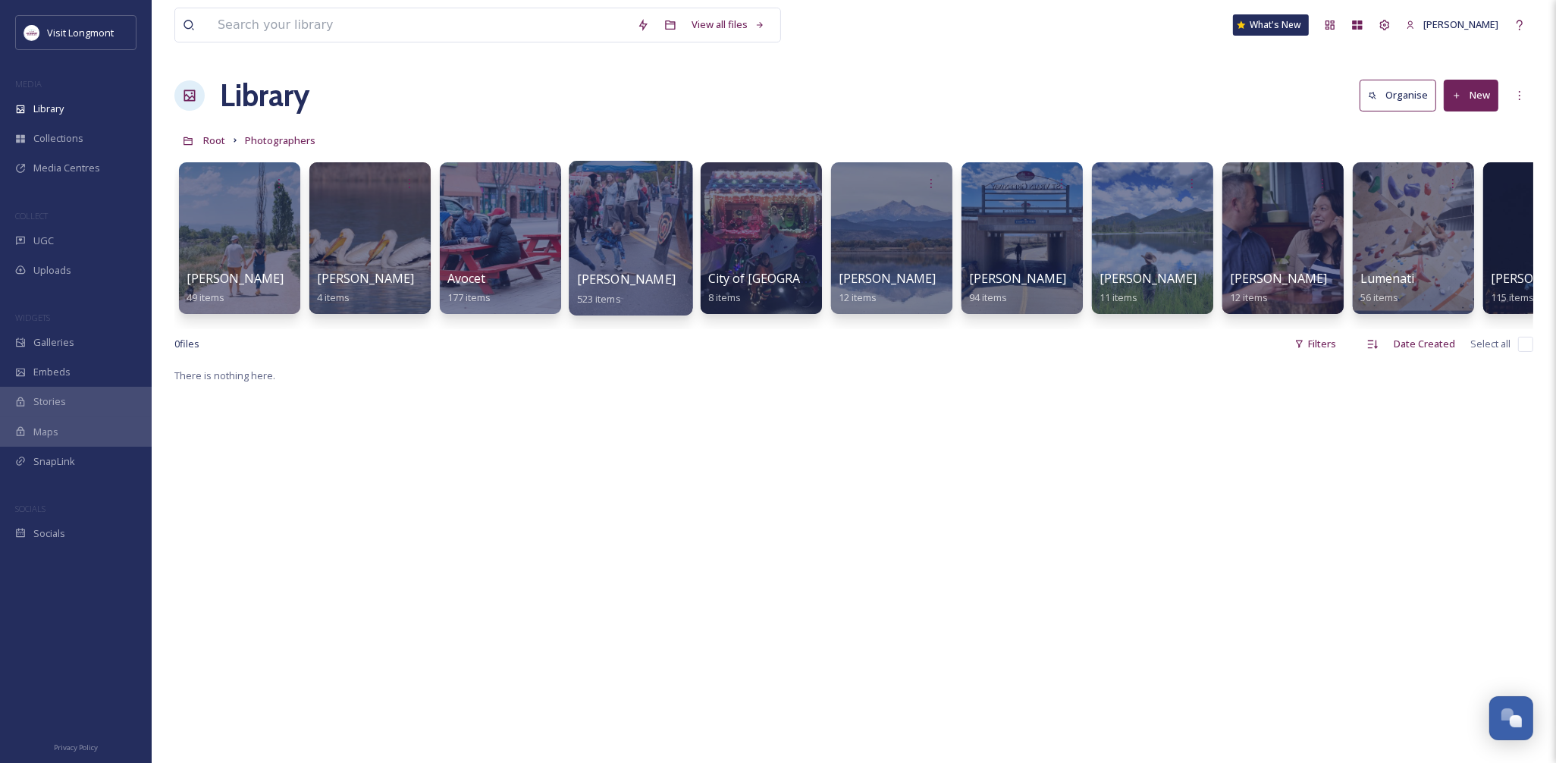
click at [641, 246] on div at bounding box center [631, 238] width 124 height 155
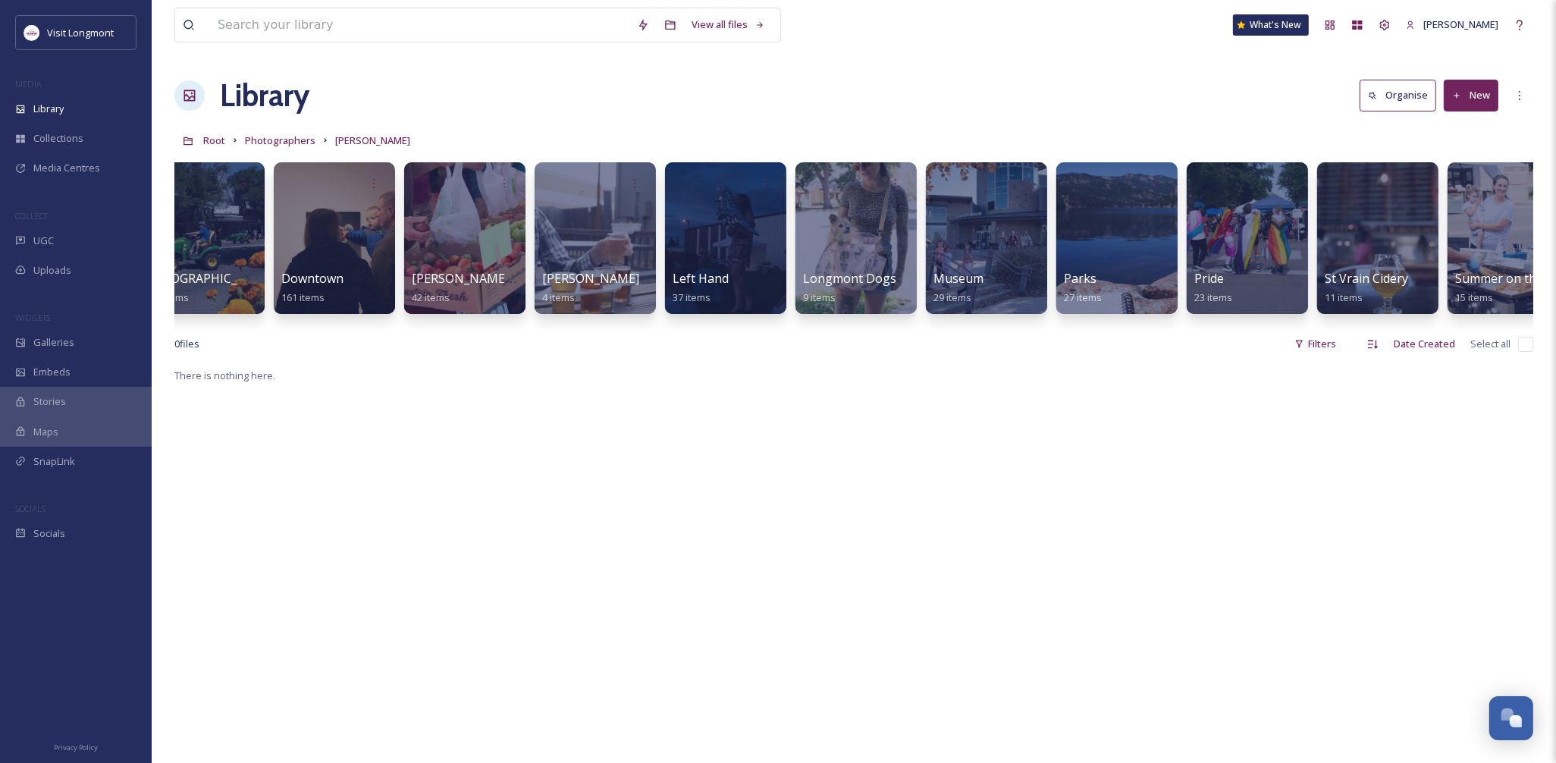
scroll to position [0, 597]
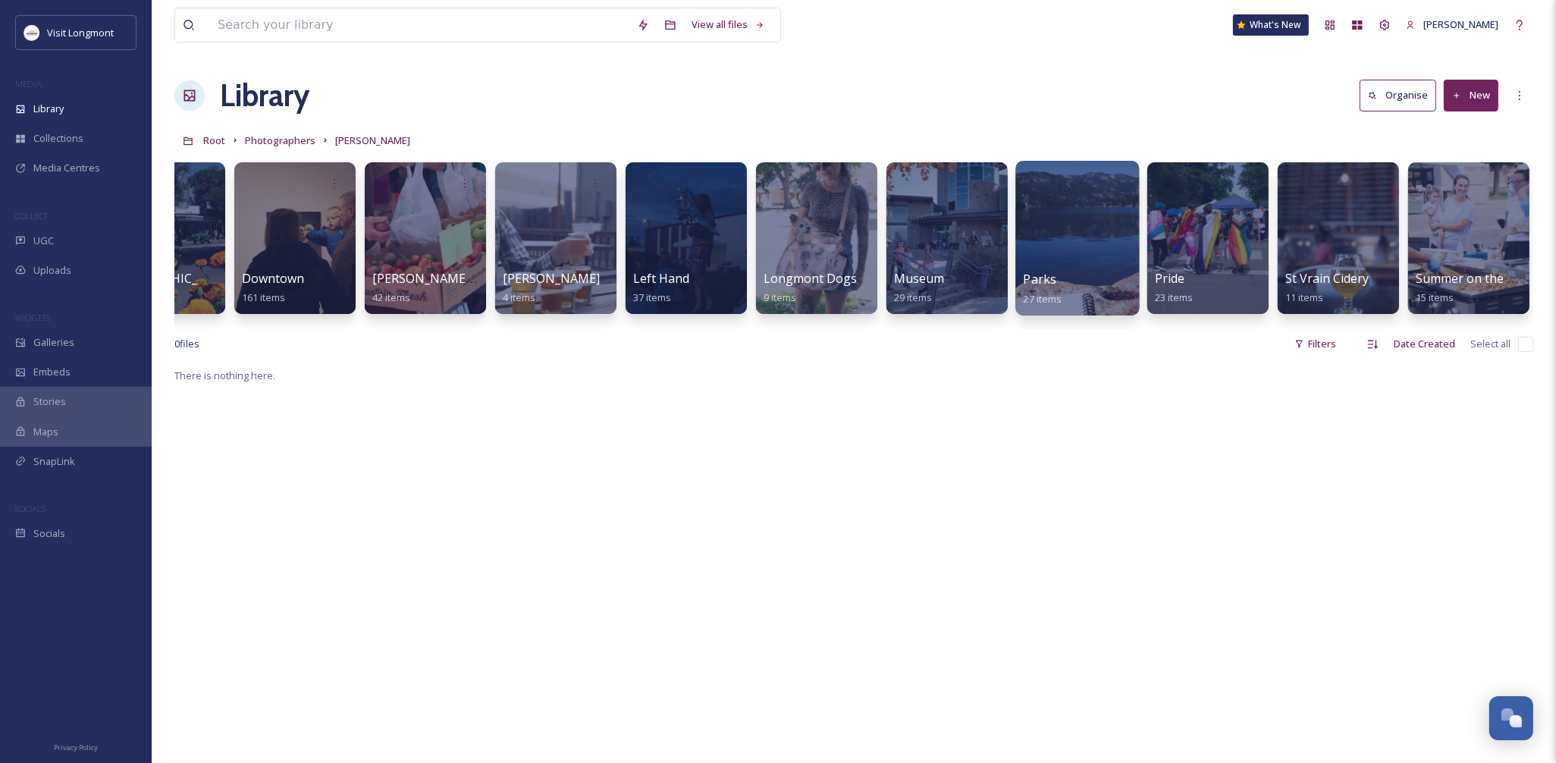
click at [1073, 259] on div at bounding box center [1077, 238] width 124 height 155
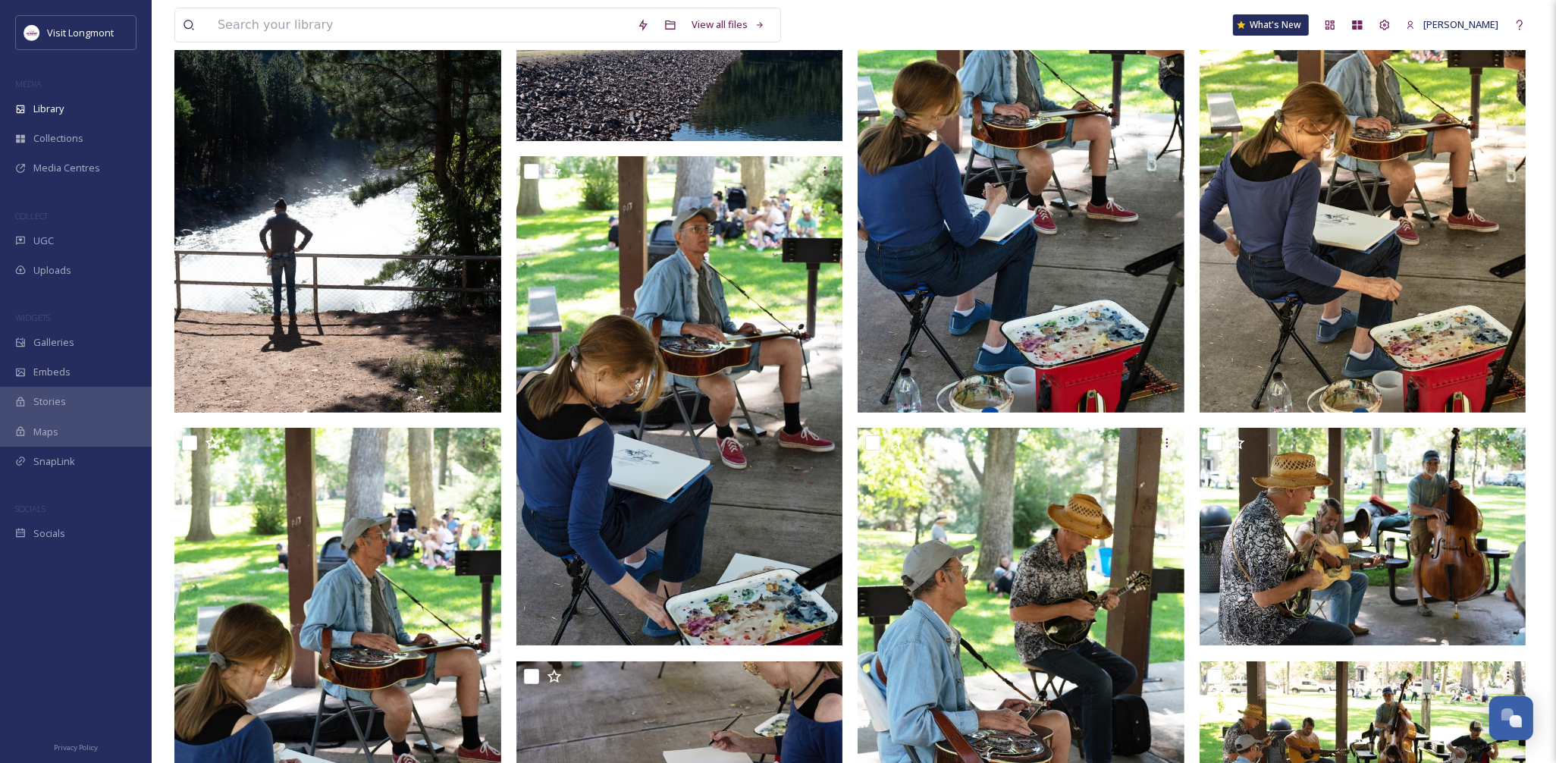
scroll to position [24, 0]
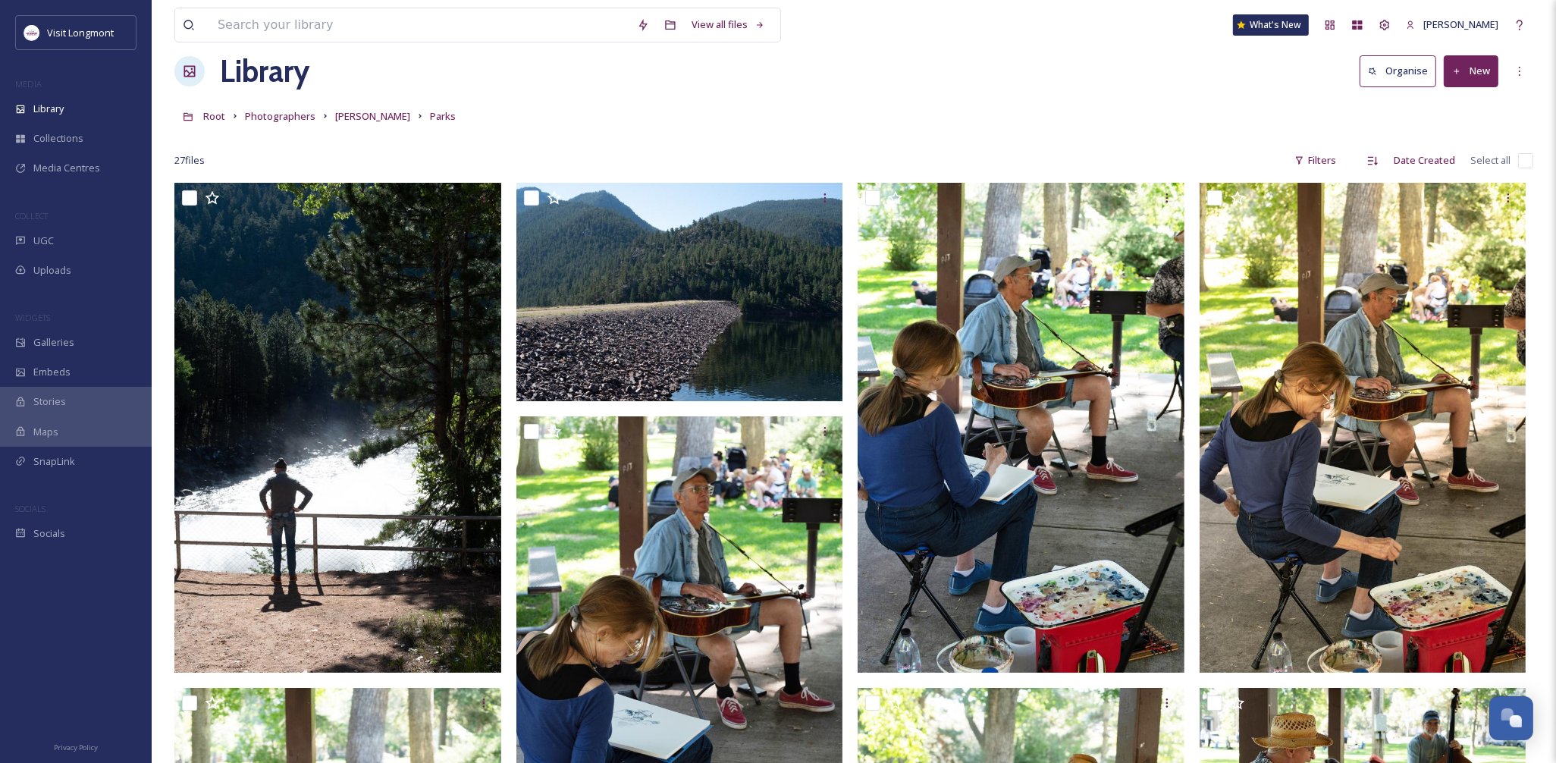
click at [296, 102] on div "Root Photographers [PERSON_NAME] Parks" at bounding box center [853, 116] width 1359 height 29
click at [282, 111] on span "Photographers" at bounding box center [280, 116] width 71 height 14
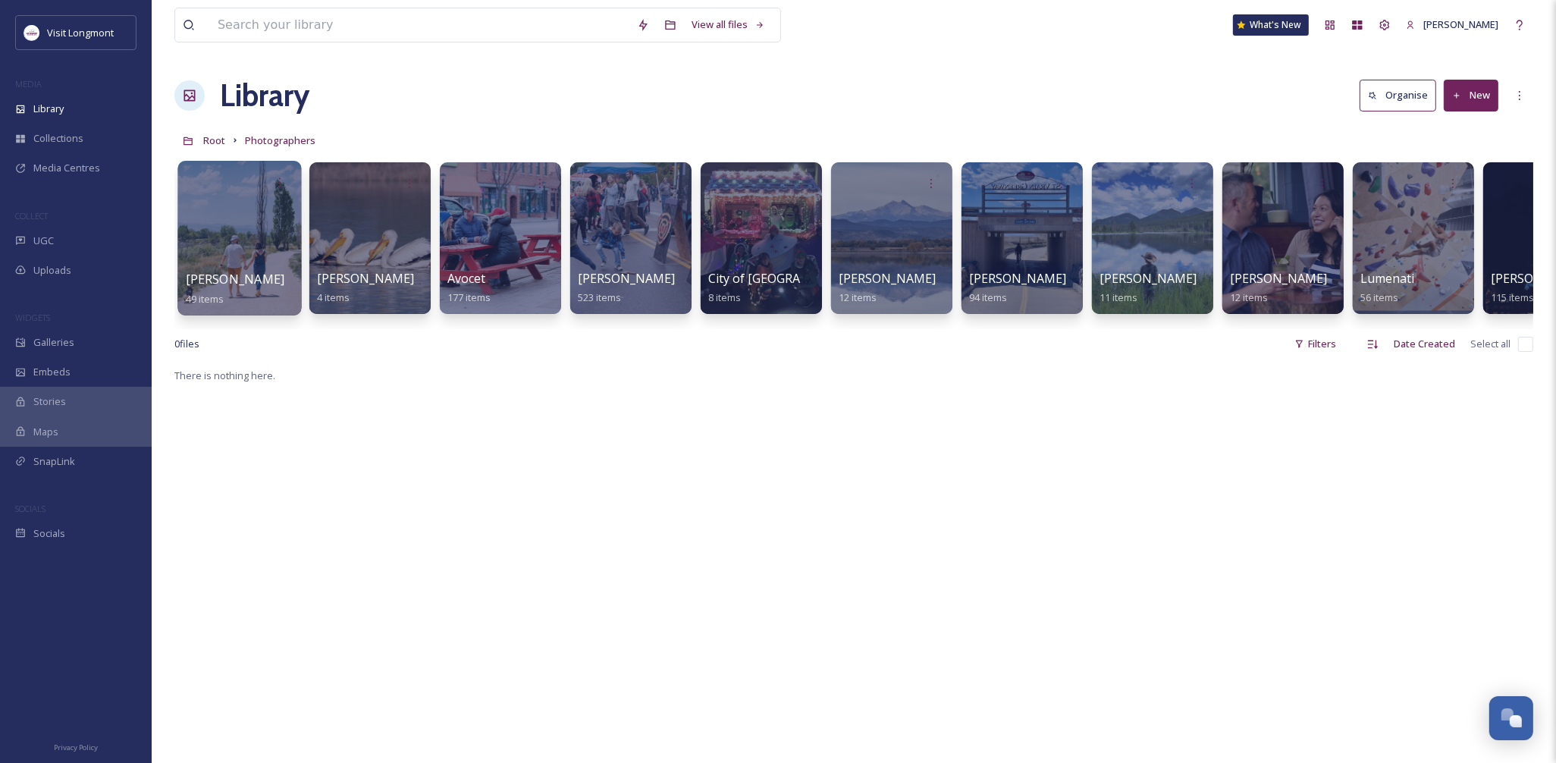
click at [262, 248] on div at bounding box center [239, 238] width 124 height 155
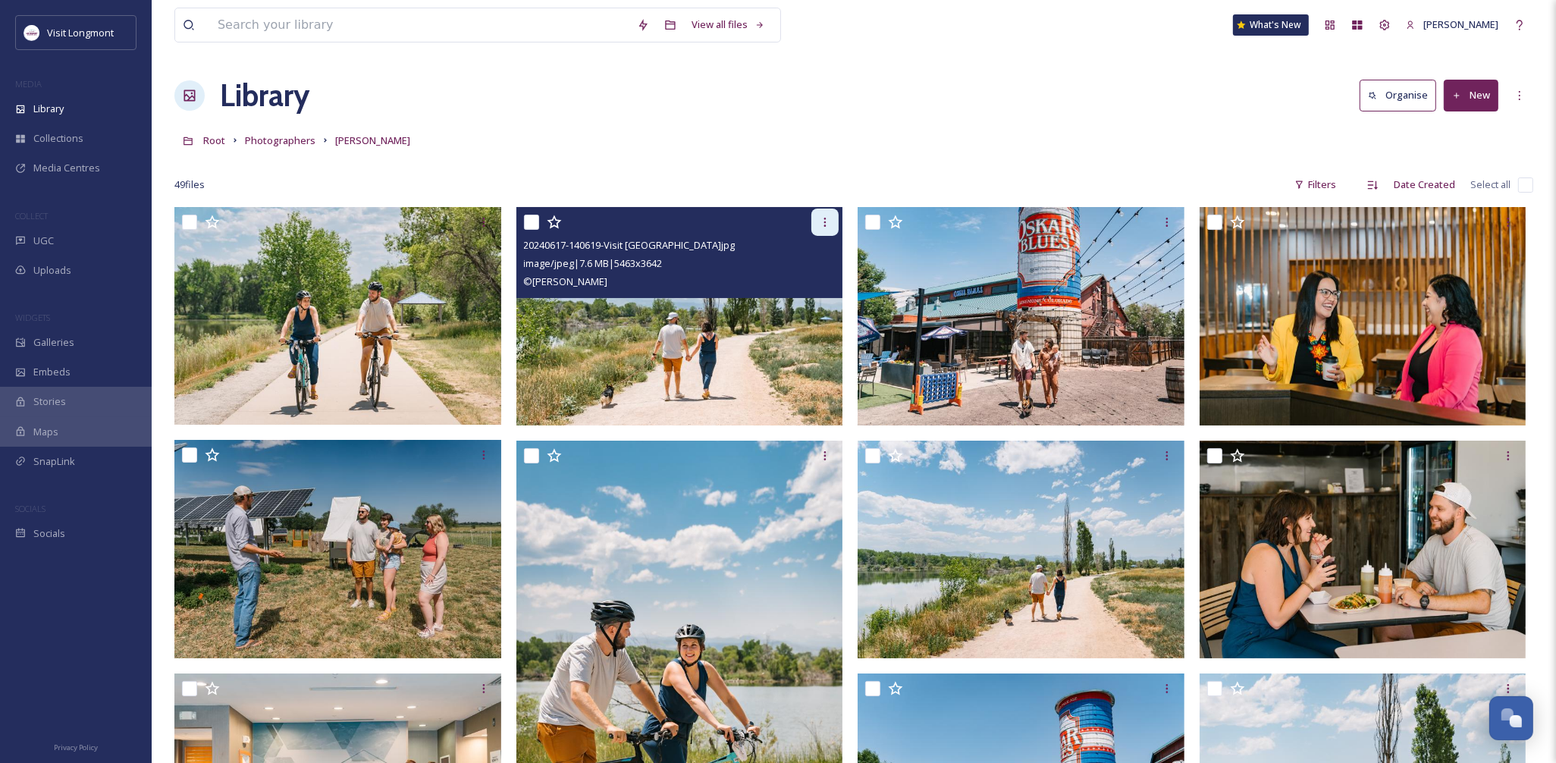
click at [833, 229] on div at bounding box center [824, 222] width 27 height 27
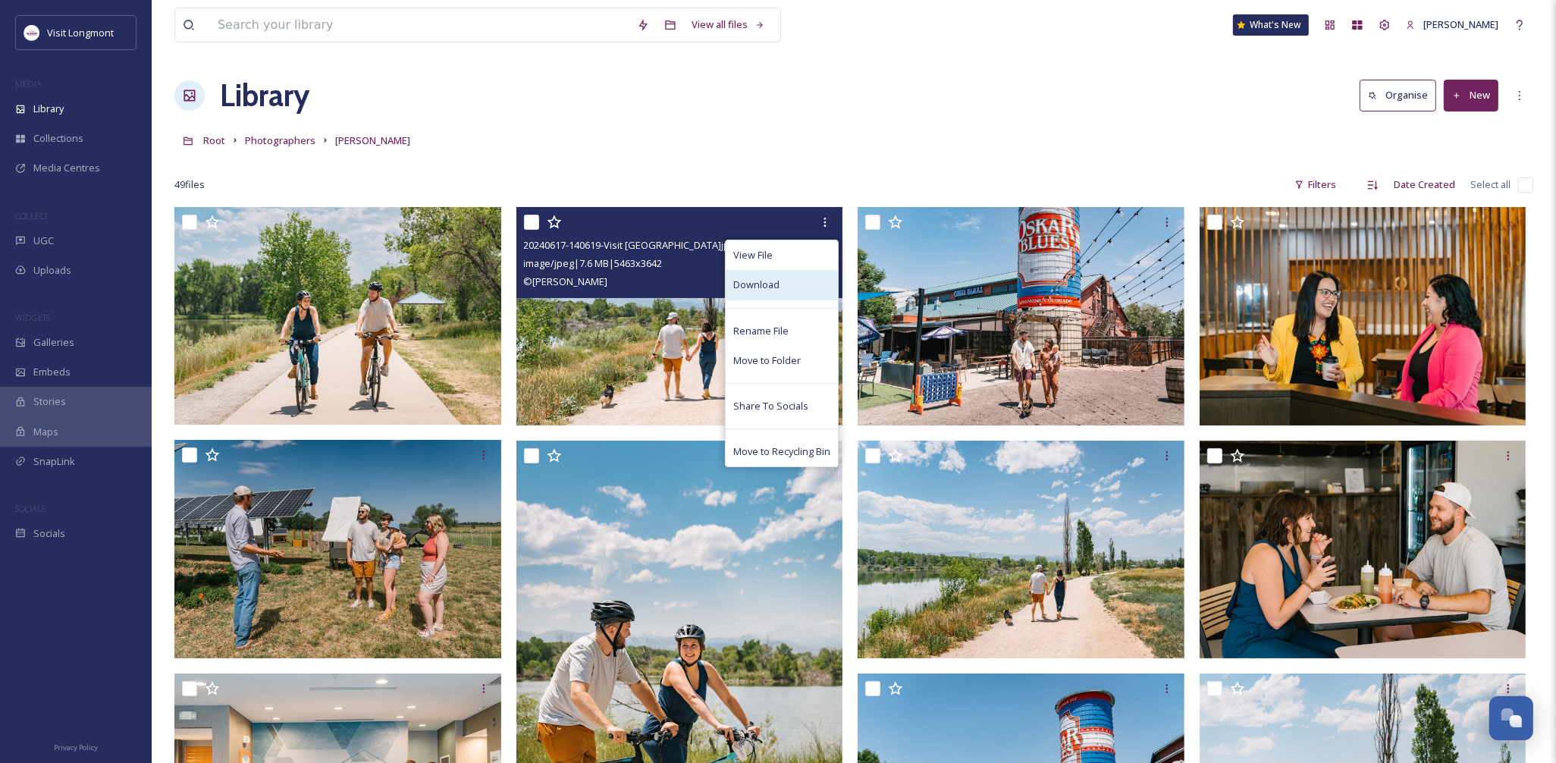
click at [762, 286] on span "Download" at bounding box center [756, 285] width 46 height 14
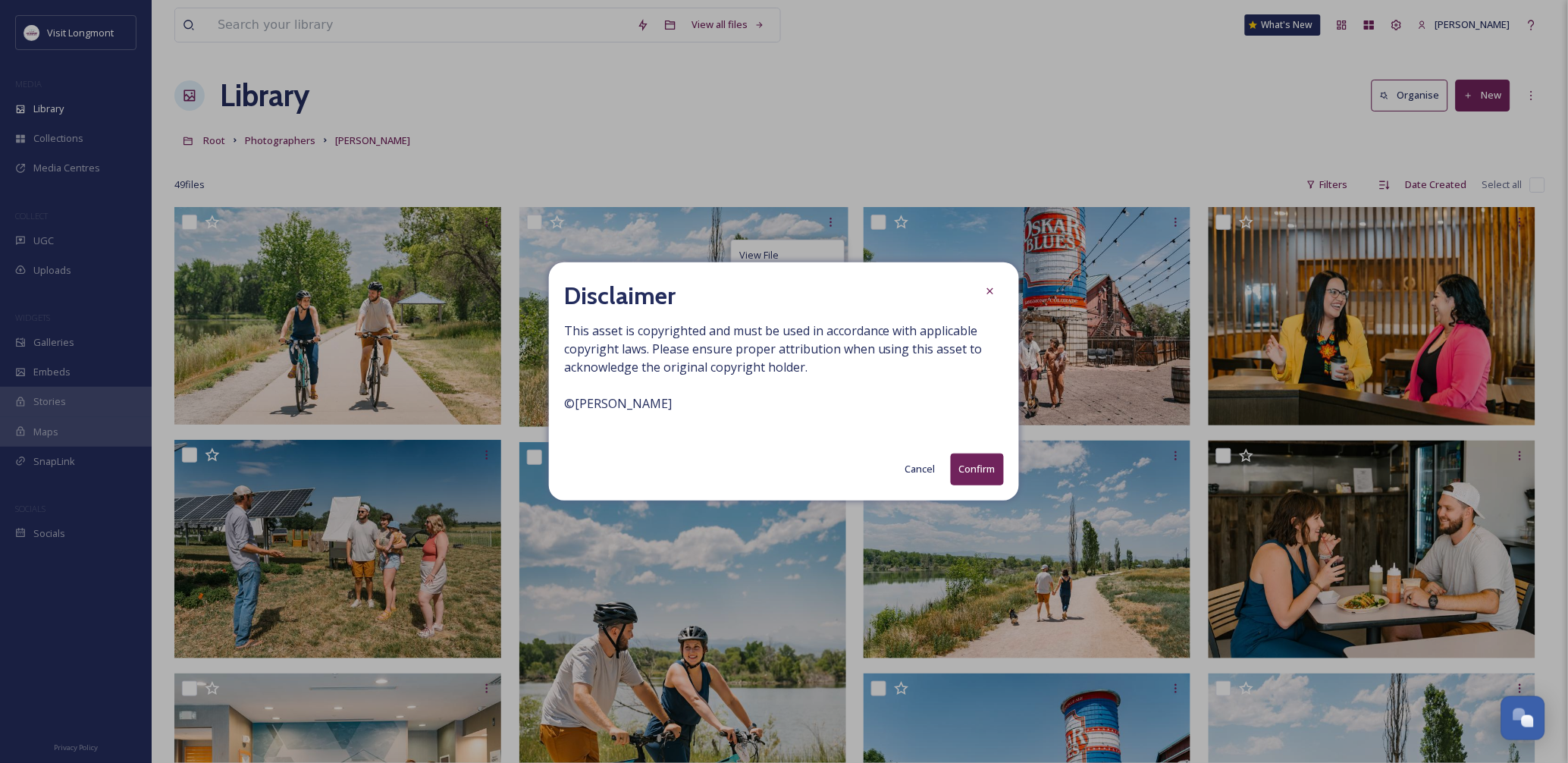
click at [964, 464] on button "Confirm" at bounding box center [977, 468] width 53 height 31
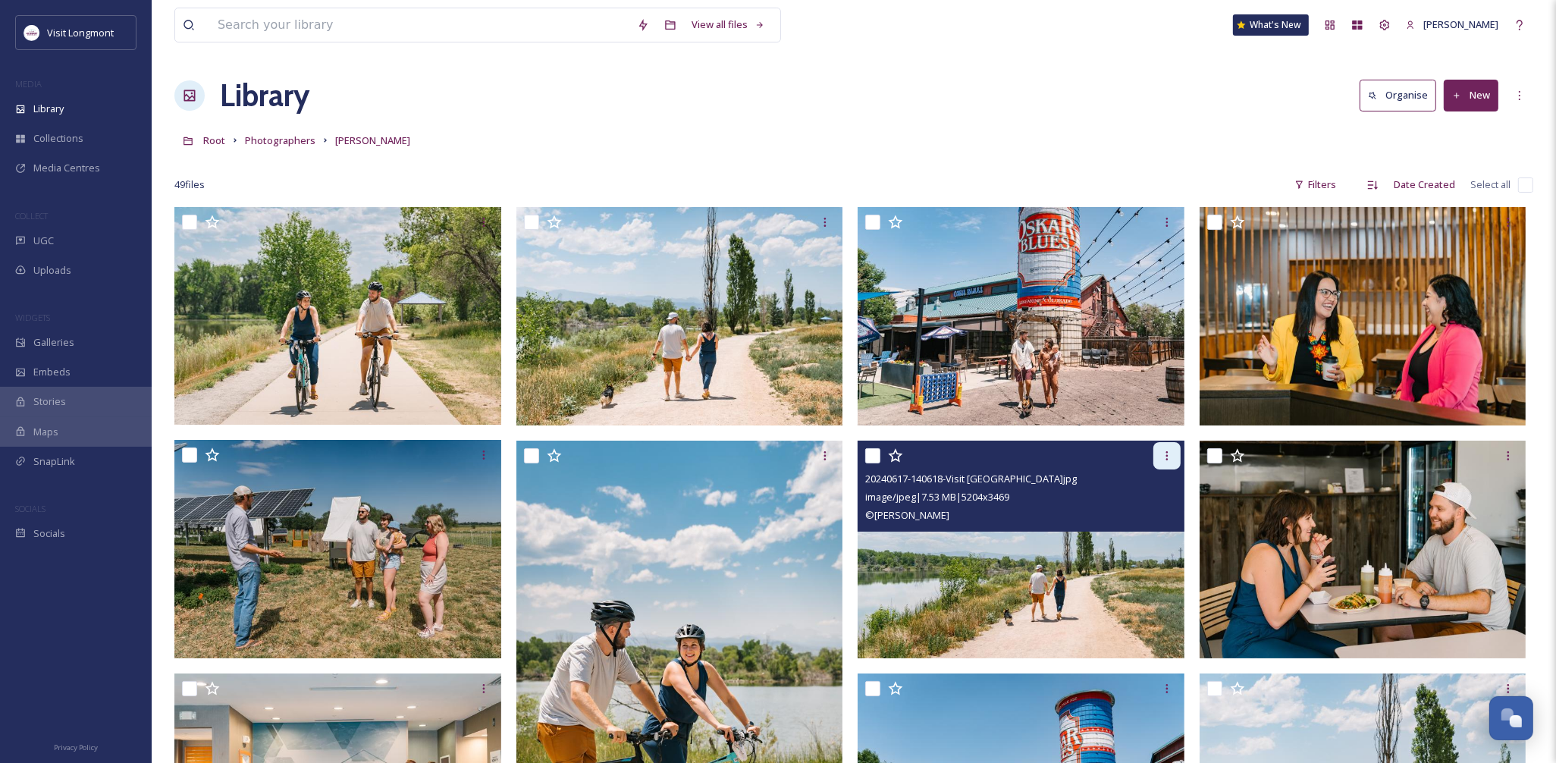
click at [1158, 459] on div at bounding box center [1166, 455] width 27 height 27
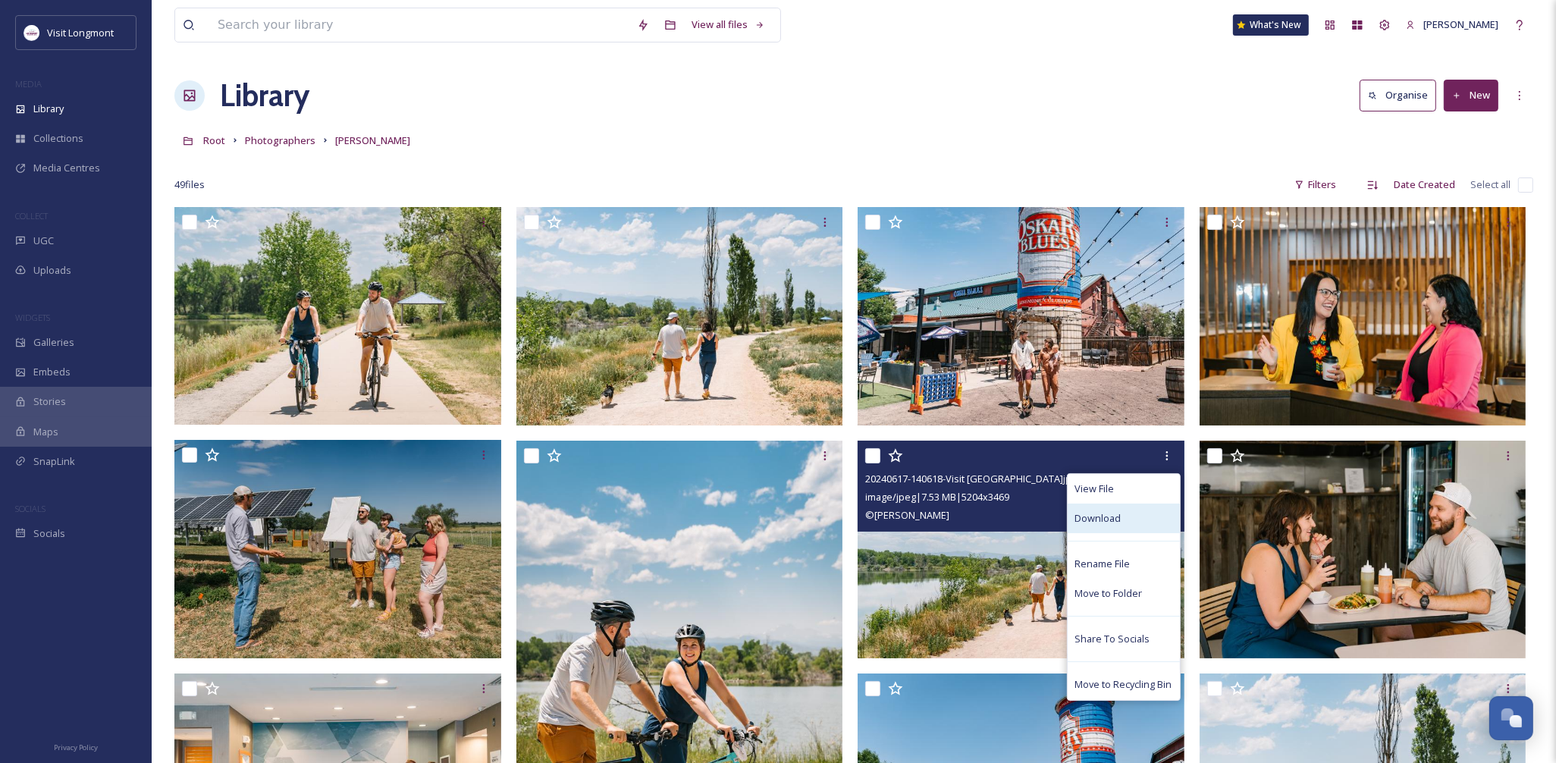
click at [1105, 521] on span "Download" at bounding box center [1098, 518] width 46 height 14
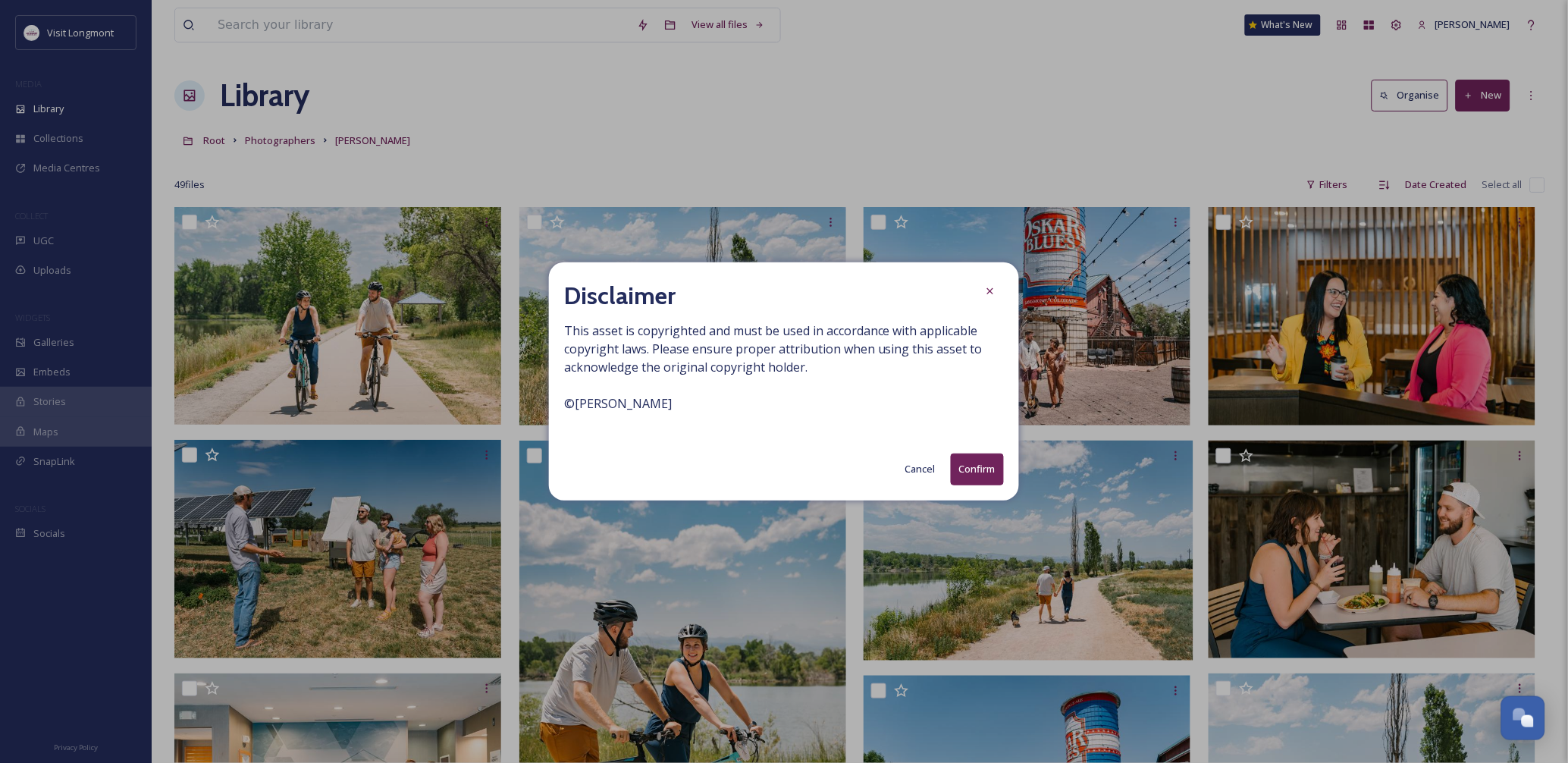
click at [989, 468] on button "Confirm" at bounding box center [977, 468] width 53 height 31
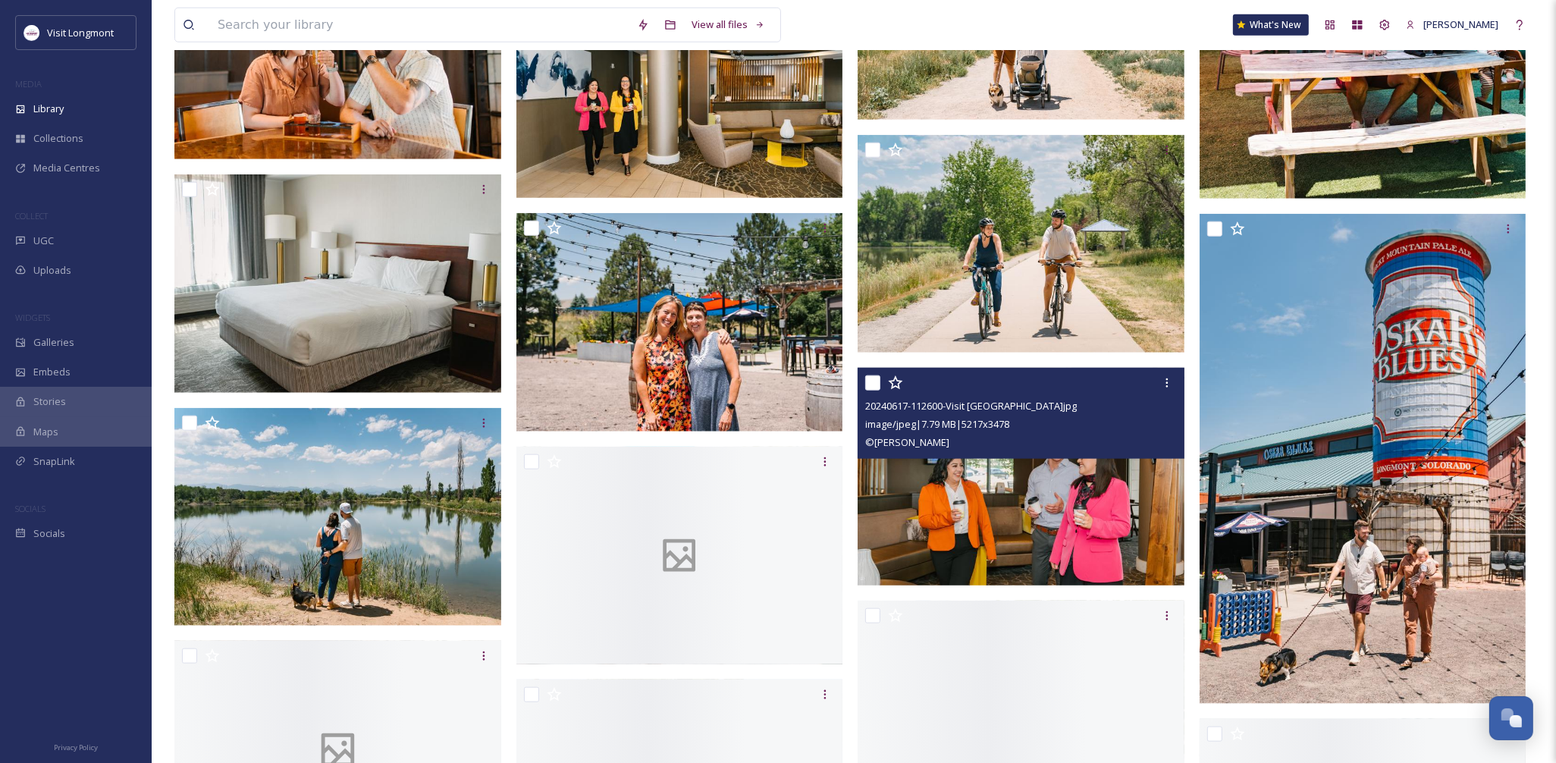
scroll to position [1937, 0]
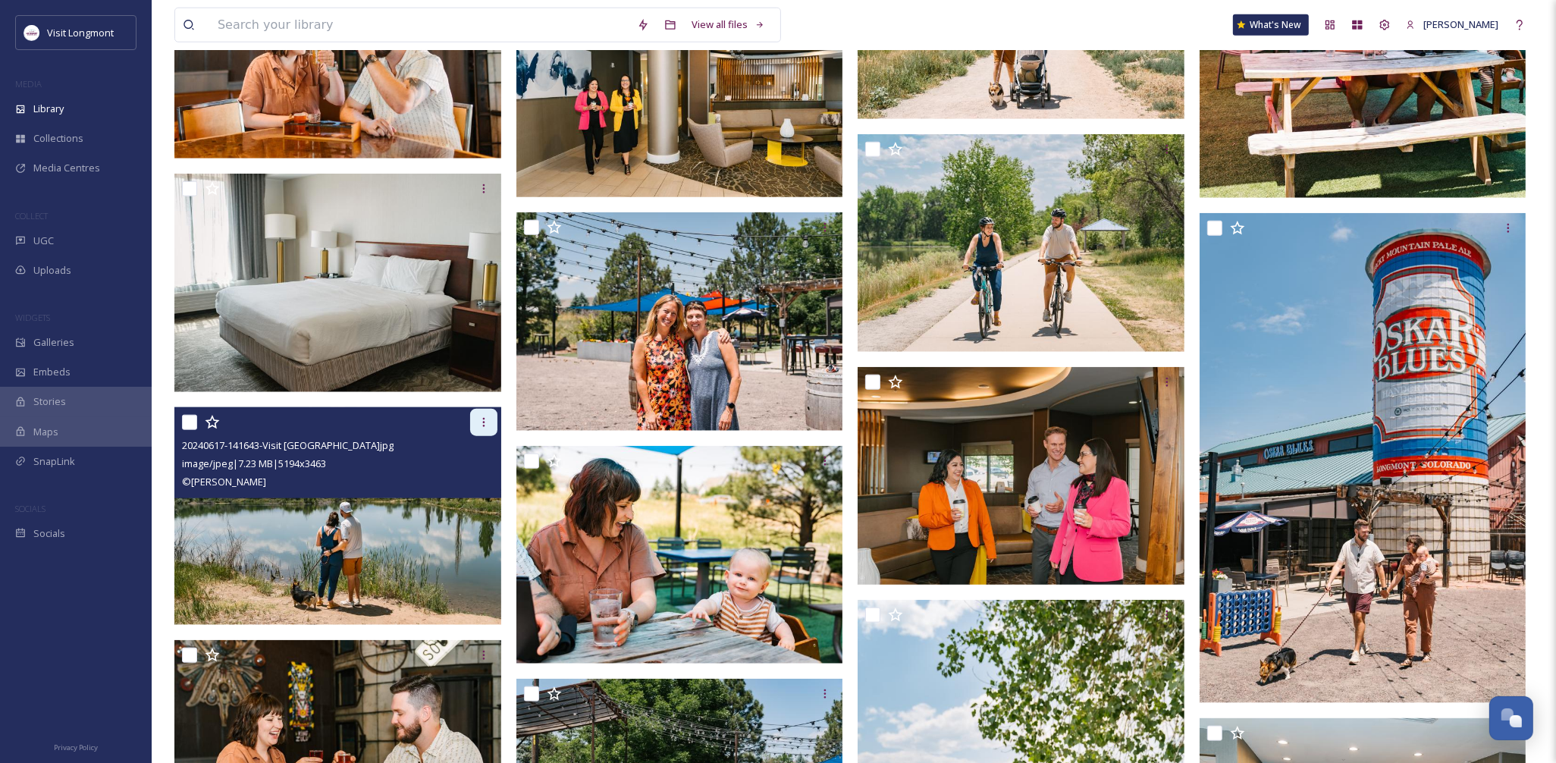
click at [478, 419] on icon at bounding box center [484, 422] width 12 height 12
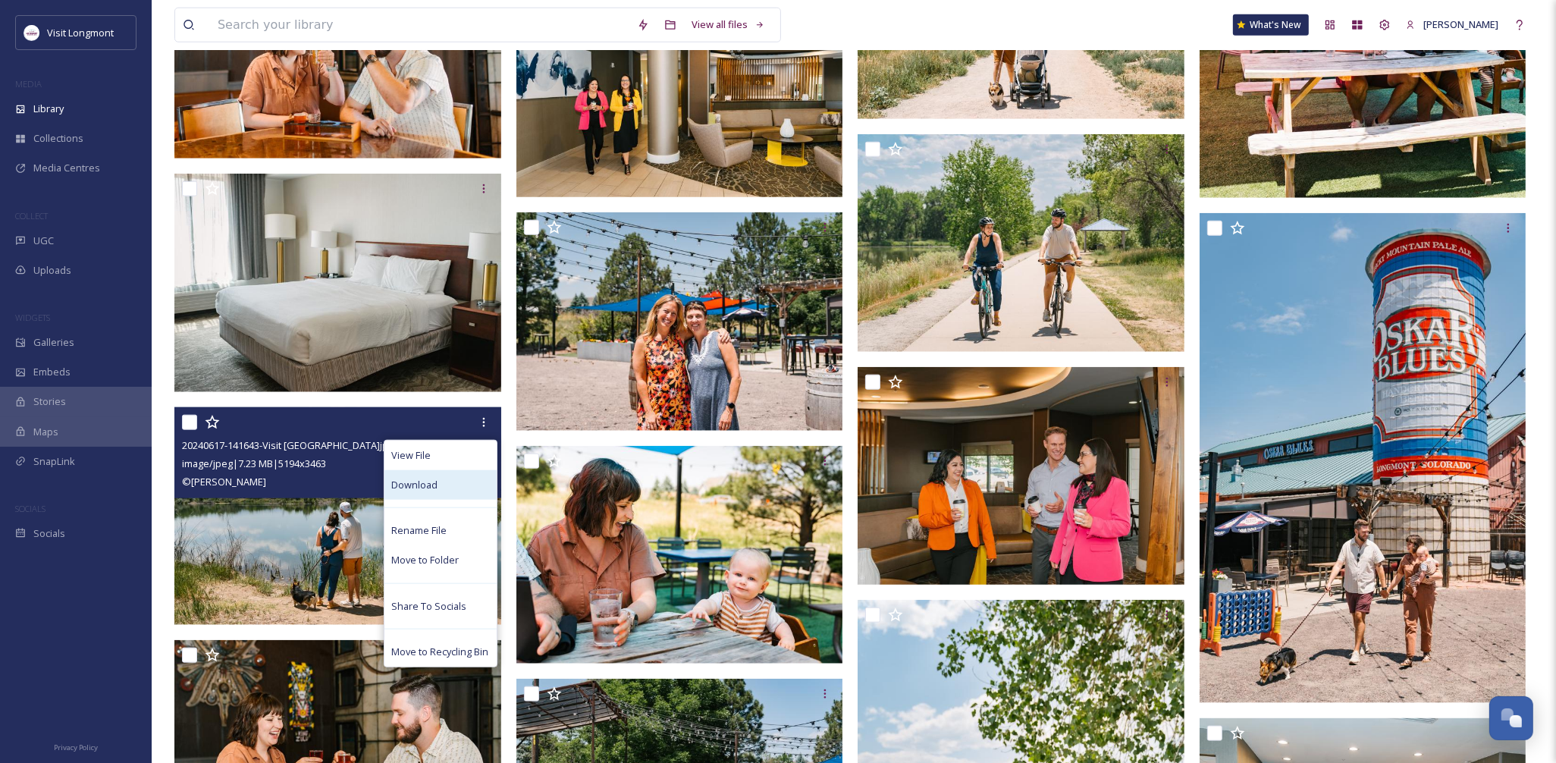
click at [413, 485] on span "Download" at bounding box center [415, 485] width 46 height 14
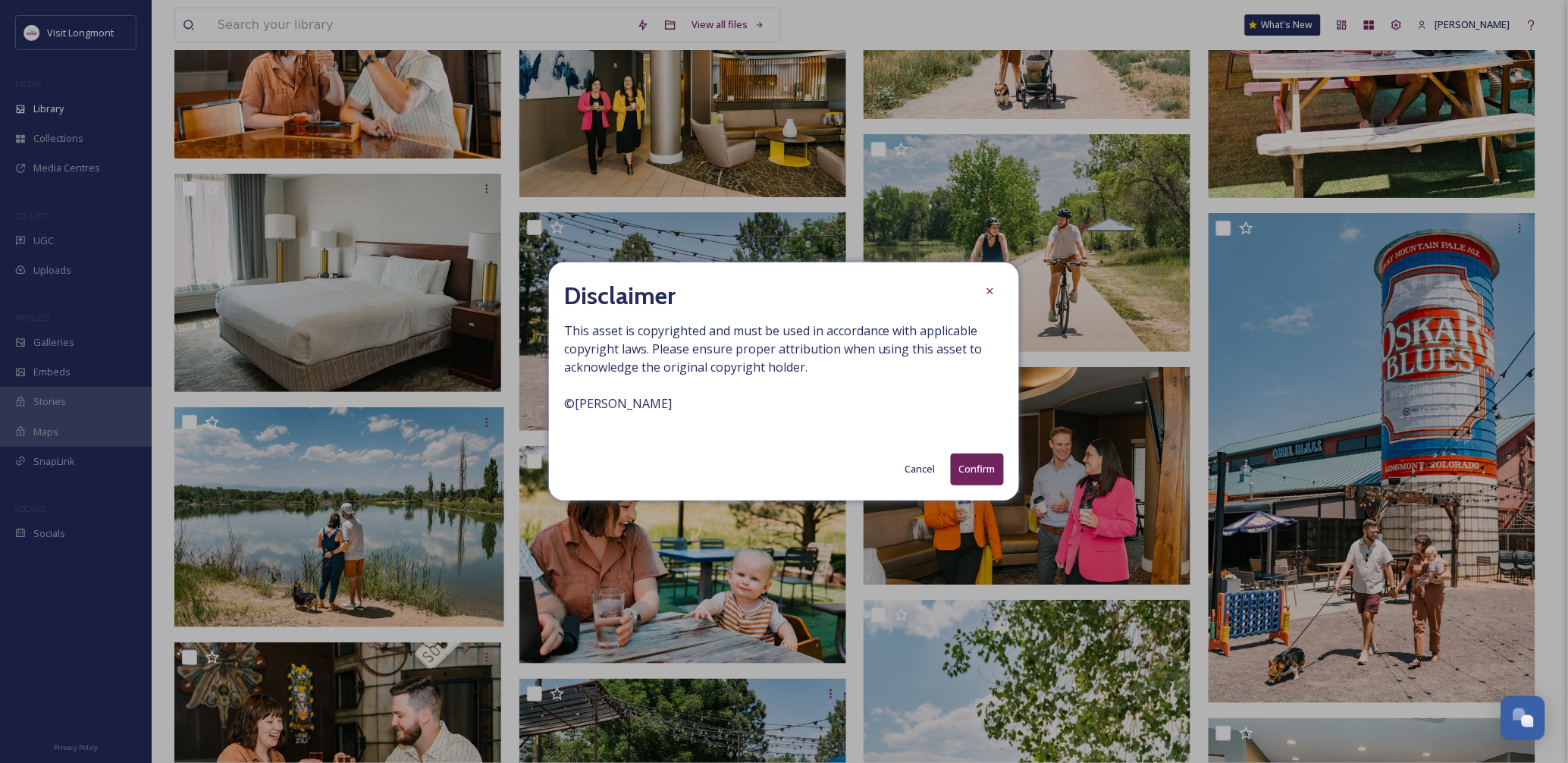
click at [965, 478] on button "Confirm" at bounding box center [977, 468] width 53 height 31
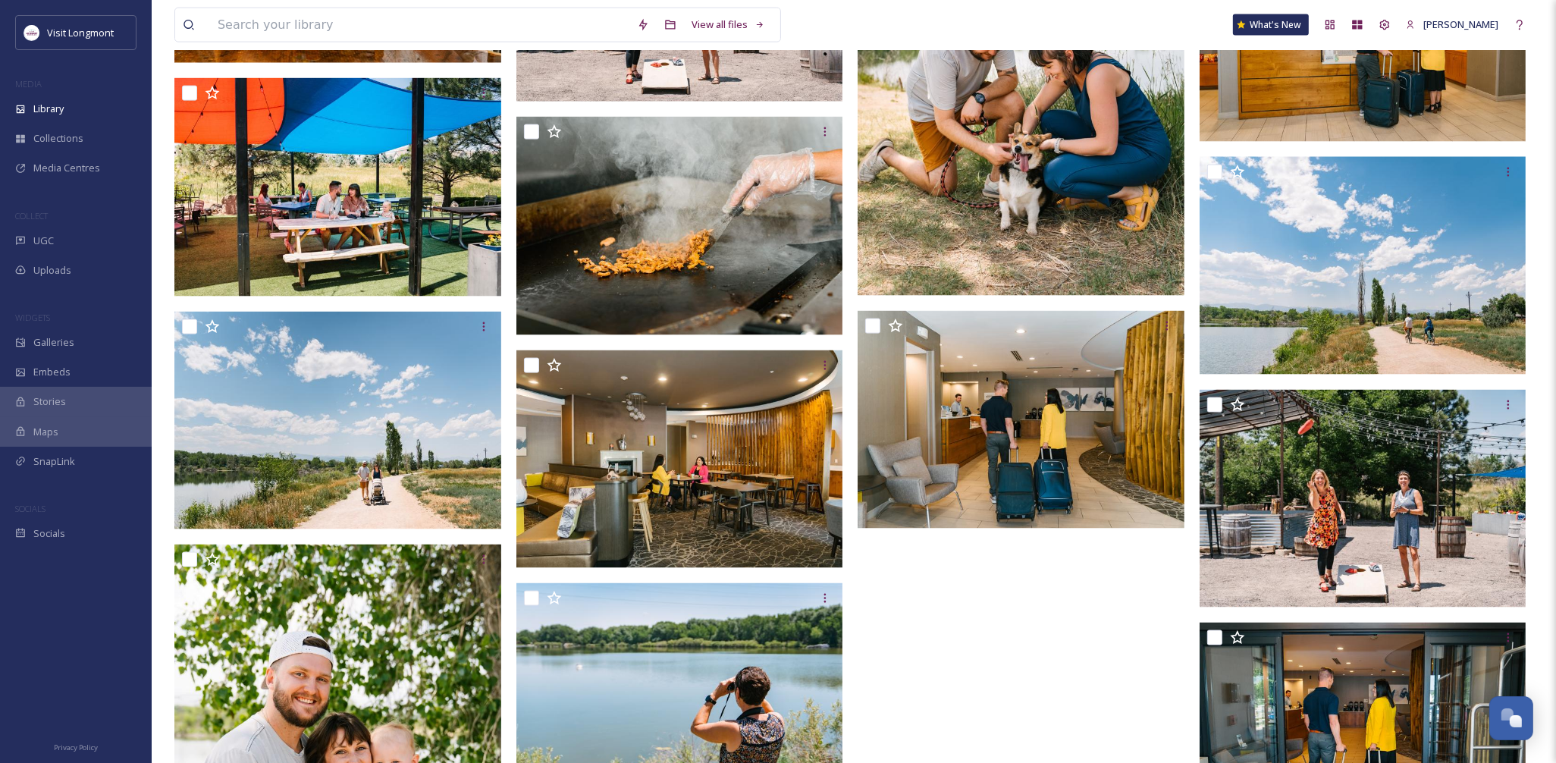
scroll to position [2731, 0]
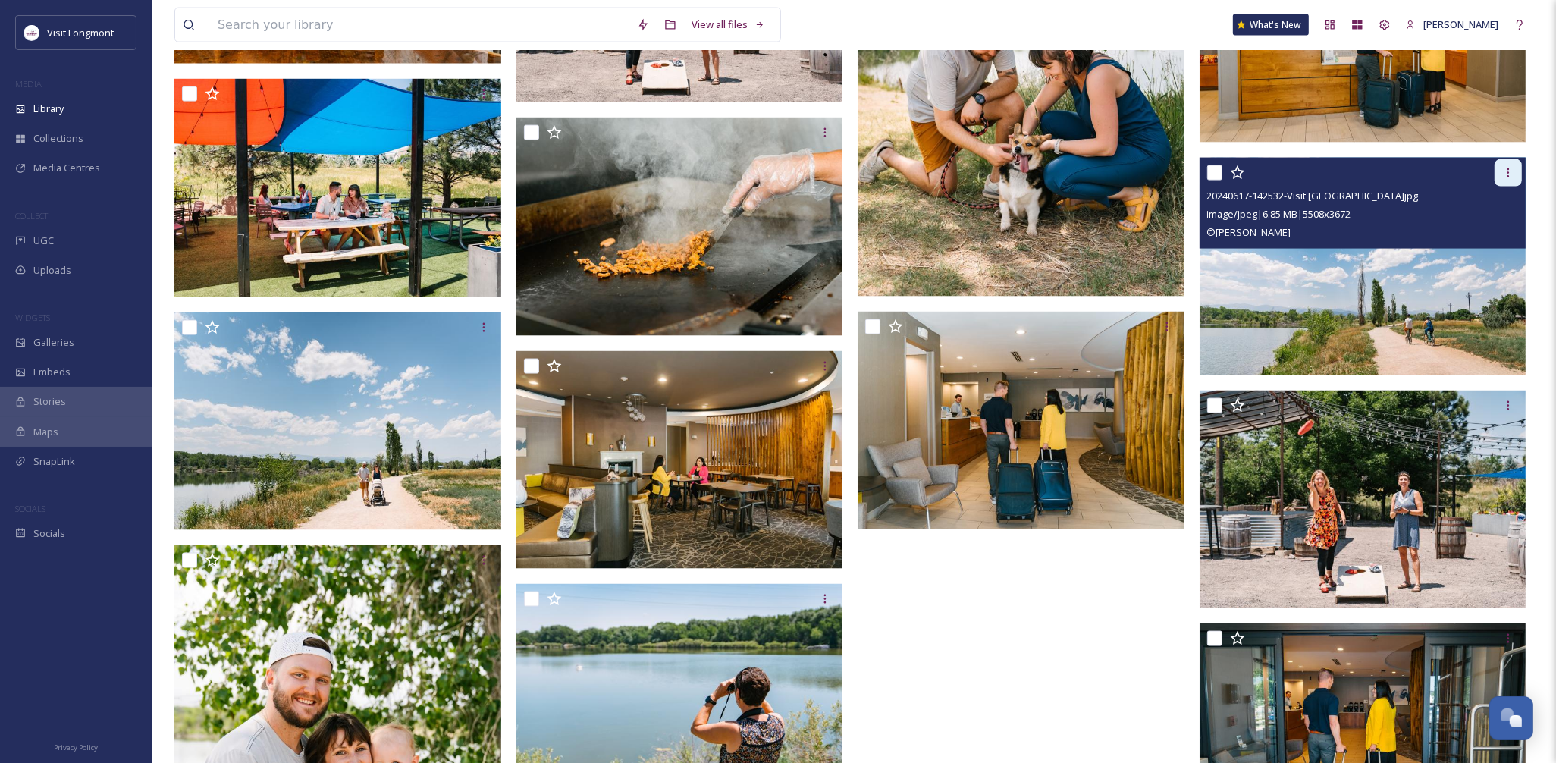
click at [1500, 175] on div at bounding box center [1507, 172] width 27 height 27
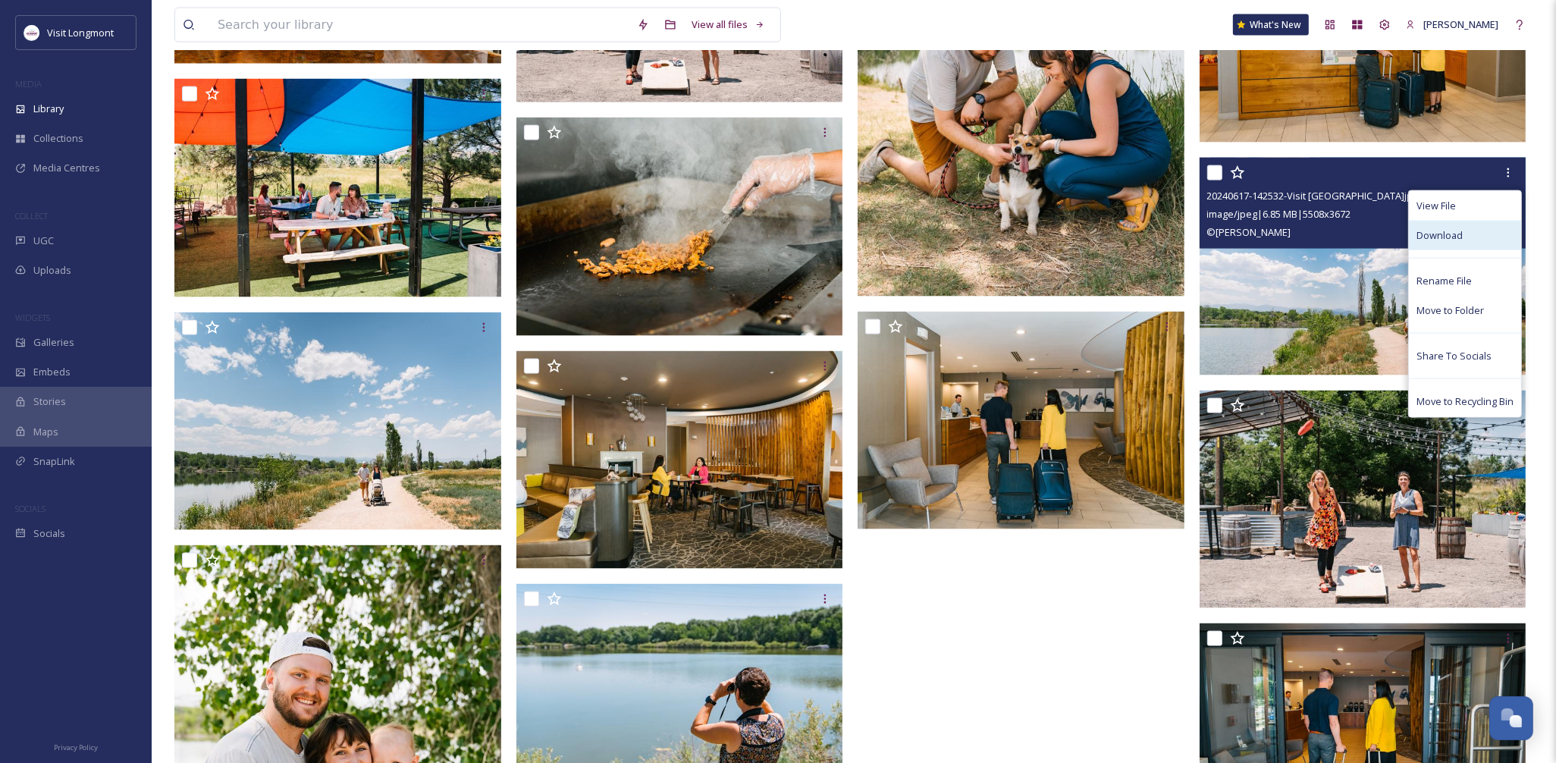
click at [1428, 243] on div "Download" at bounding box center [1465, 236] width 112 height 30
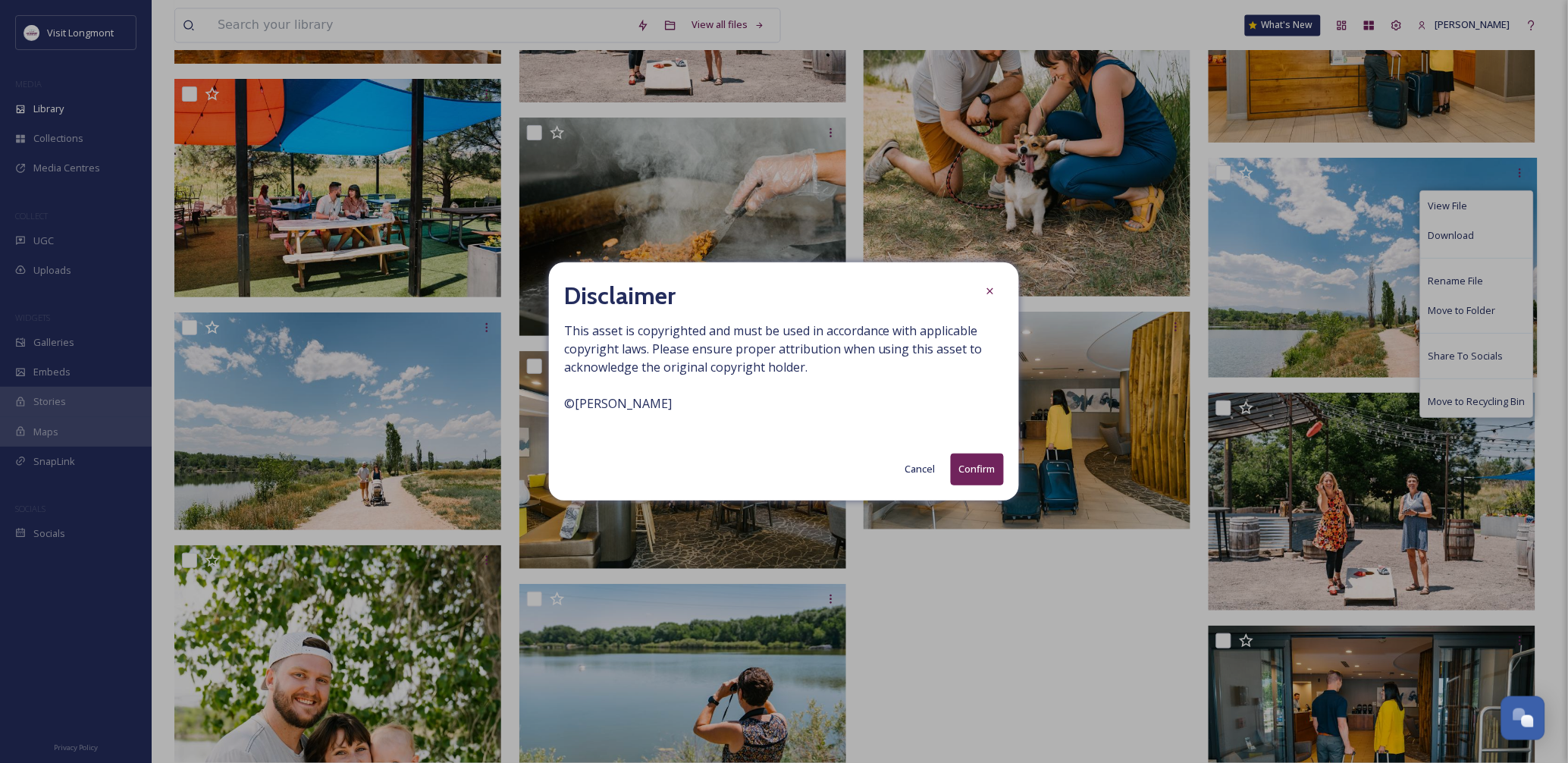
click at [974, 469] on button "Confirm" at bounding box center [977, 468] width 53 height 31
